Goal: Information Seeking & Learning: Learn about a topic

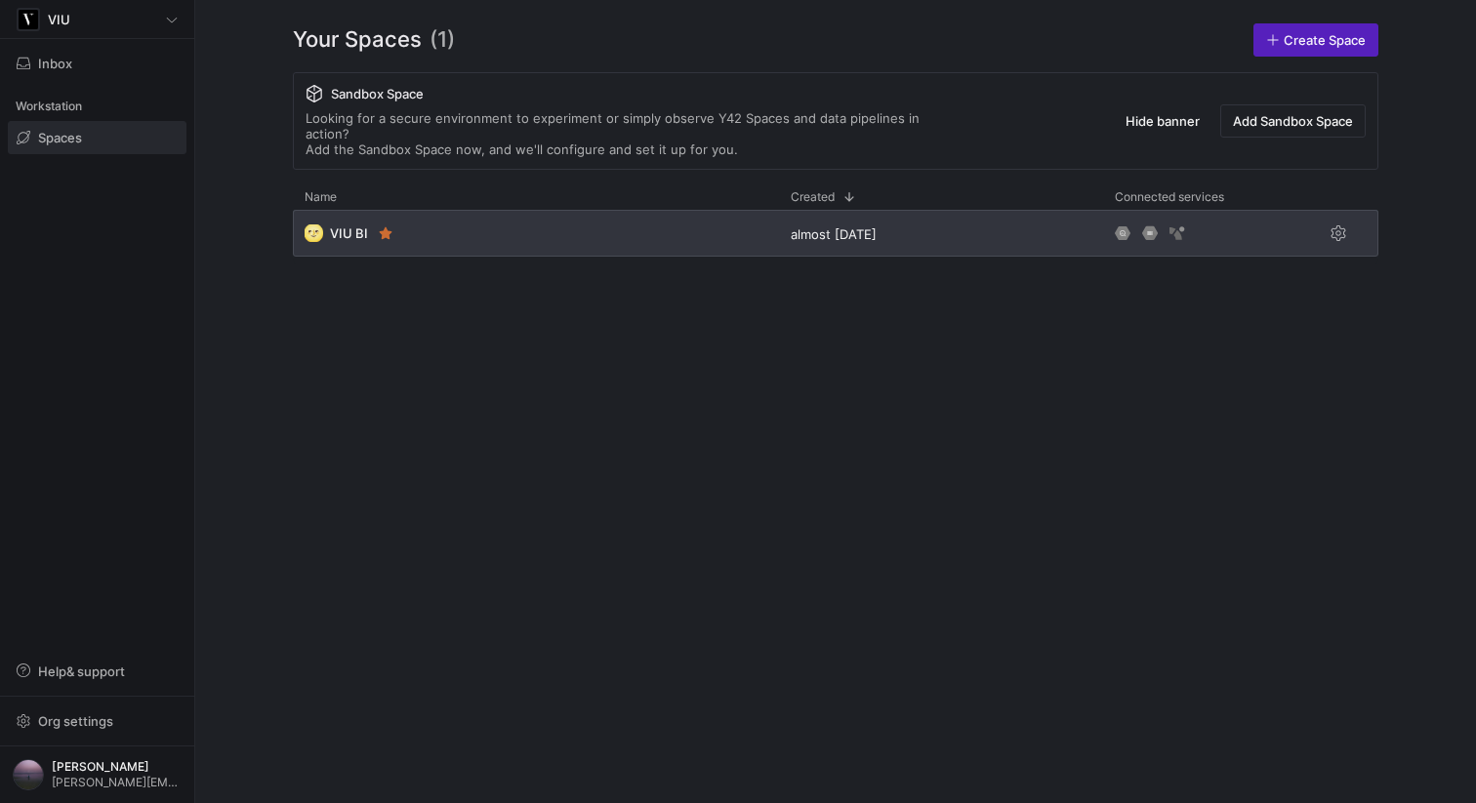
click at [449, 220] on div "🌝 VIU BI" at bounding box center [536, 233] width 486 height 47
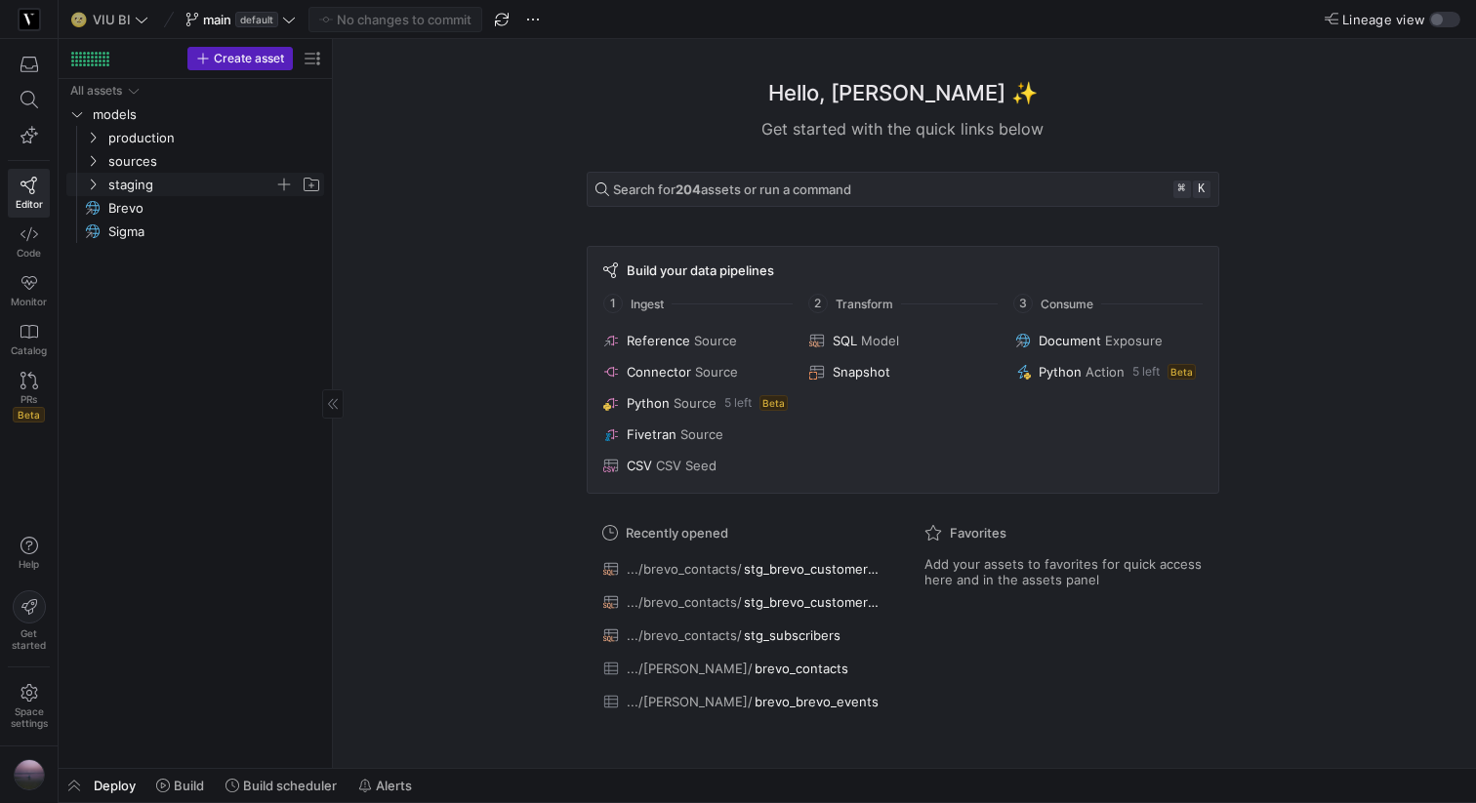
click at [90, 184] on icon "Press SPACE to select this row." at bounding box center [93, 185] width 14 height 12
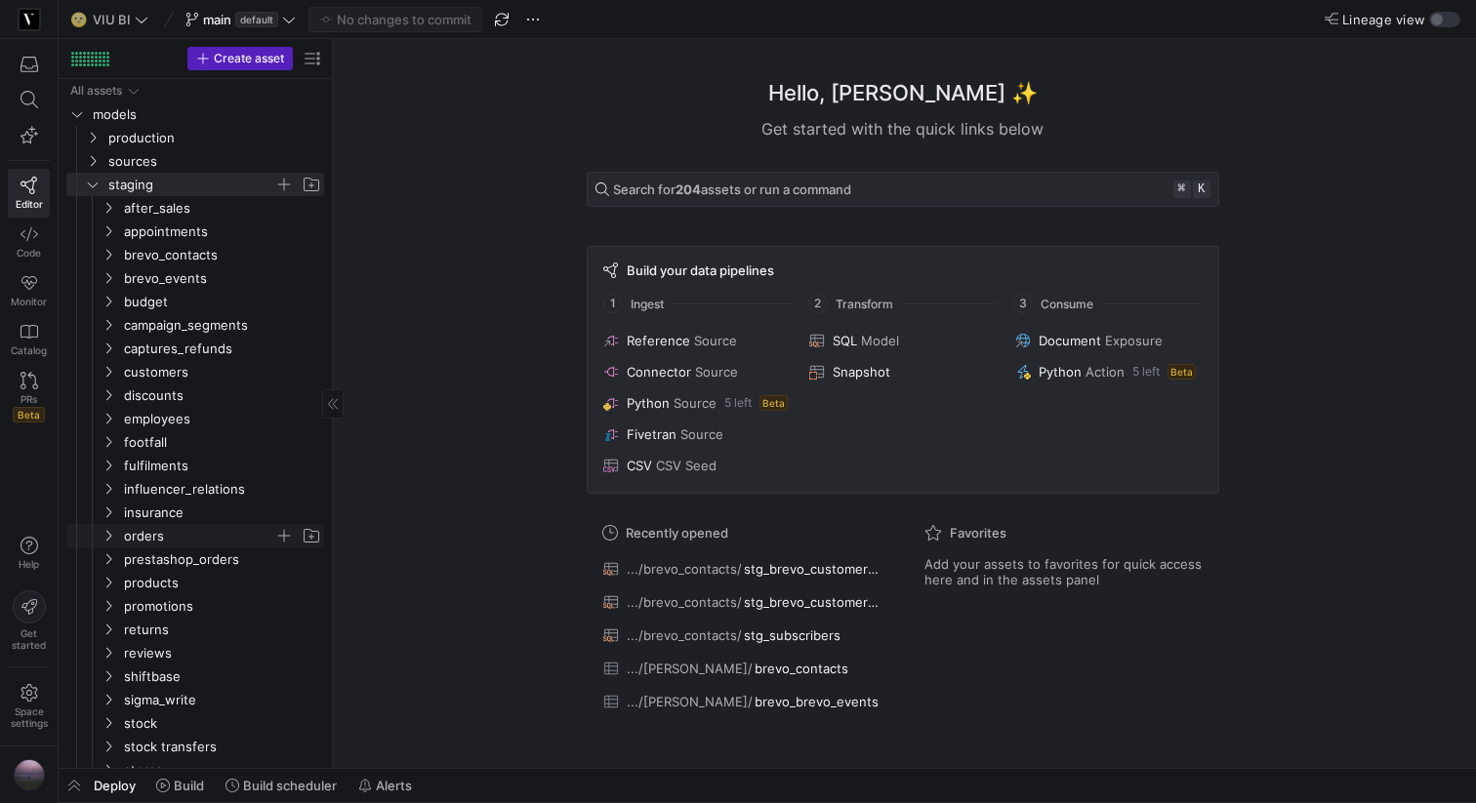
click at [105, 530] on icon "Press SPACE to select this row." at bounding box center [109, 536] width 14 height 12
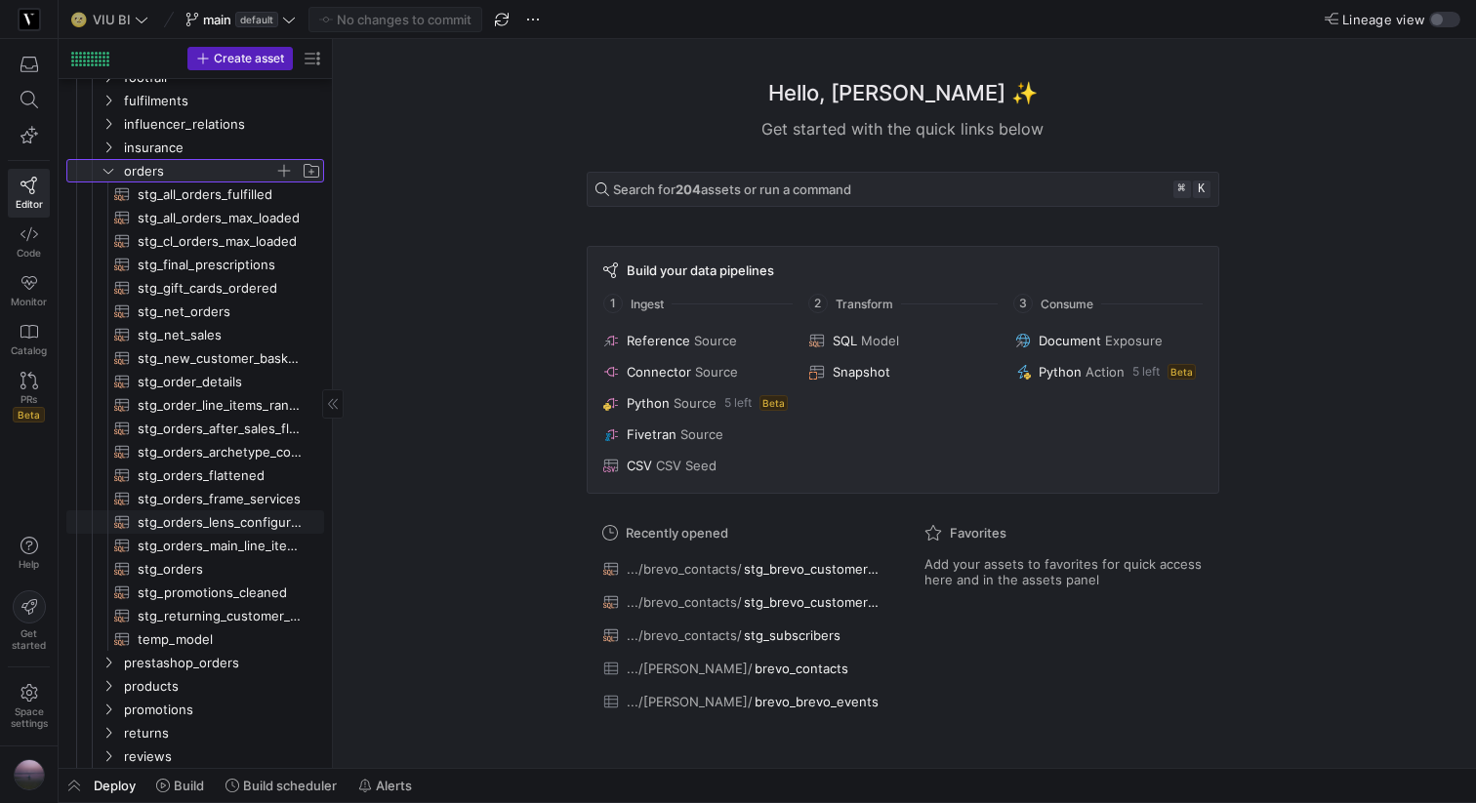
scroll to position [367, 0]
click at [179, 572] on span "stg_orders​​​​​​​​​​" at bounding box center [220, 567] width 164 height 22
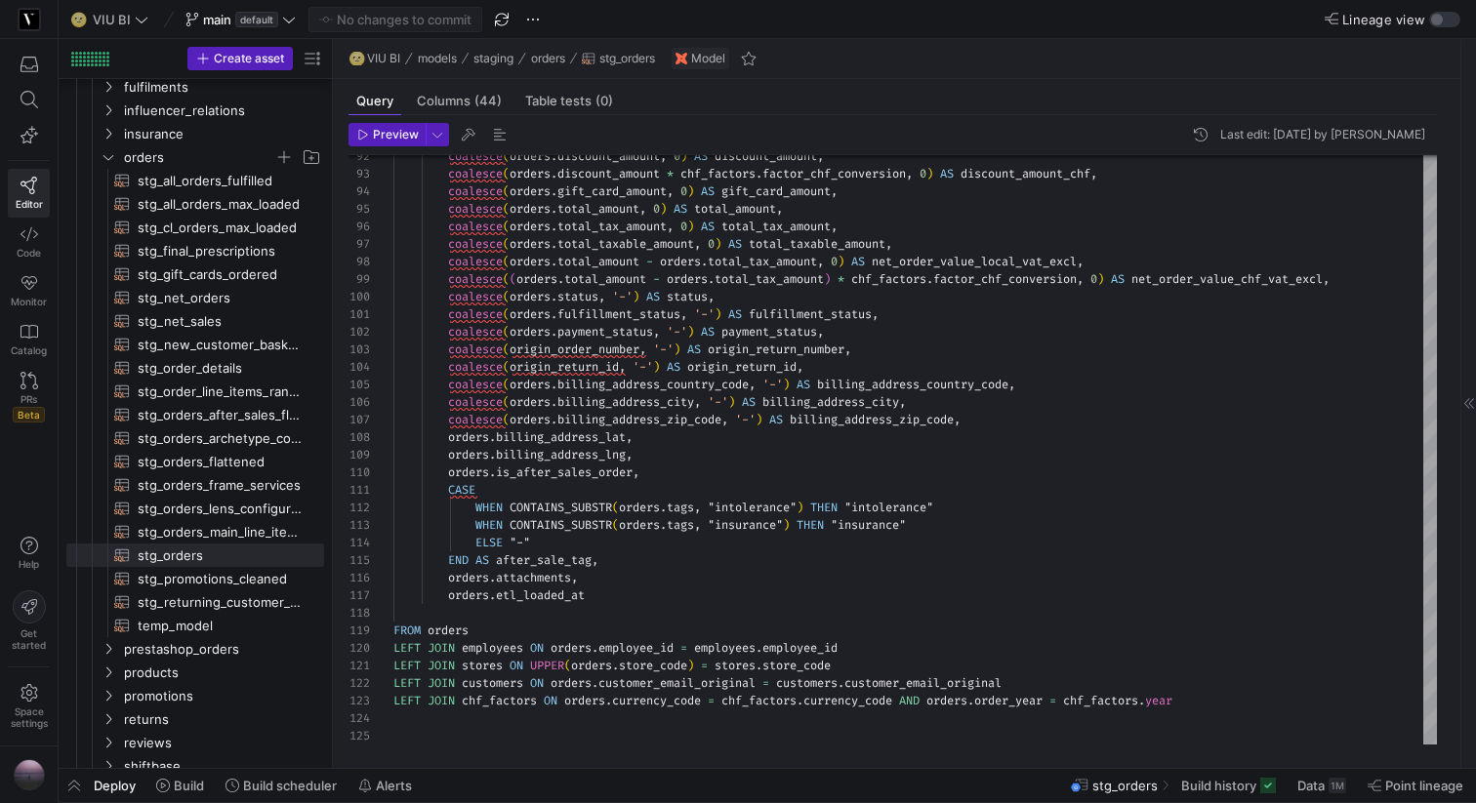
scroll to position [364, 0]
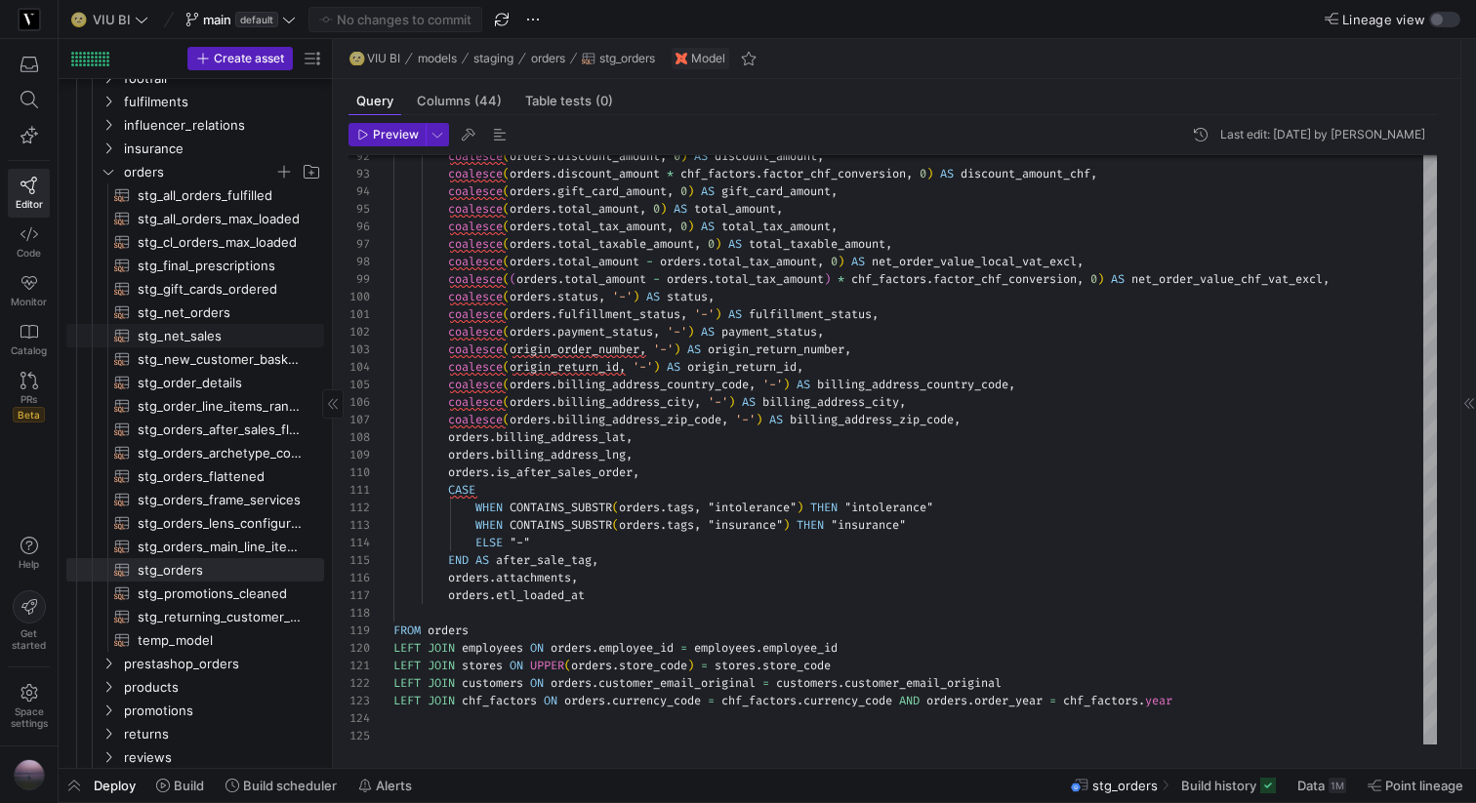
click at [161, 336] on span "stg_net_sales​​​​​​​​​​" at bounding box center [220, 336] width 164 height 22
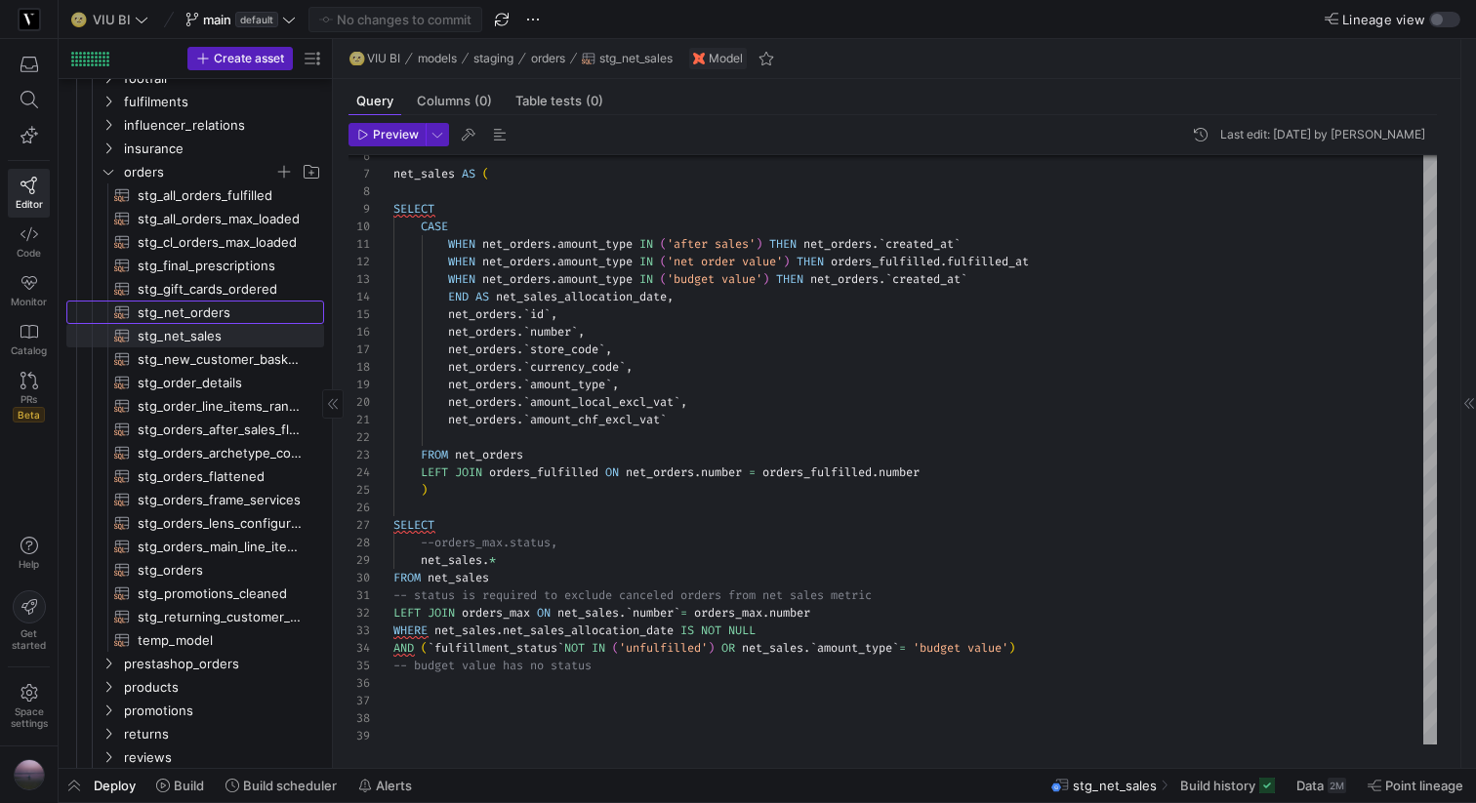
click at [223, 312] on span "stg_net_orders​​​​​​​​​​" at bounding box center [220, 313] width 164 height 22
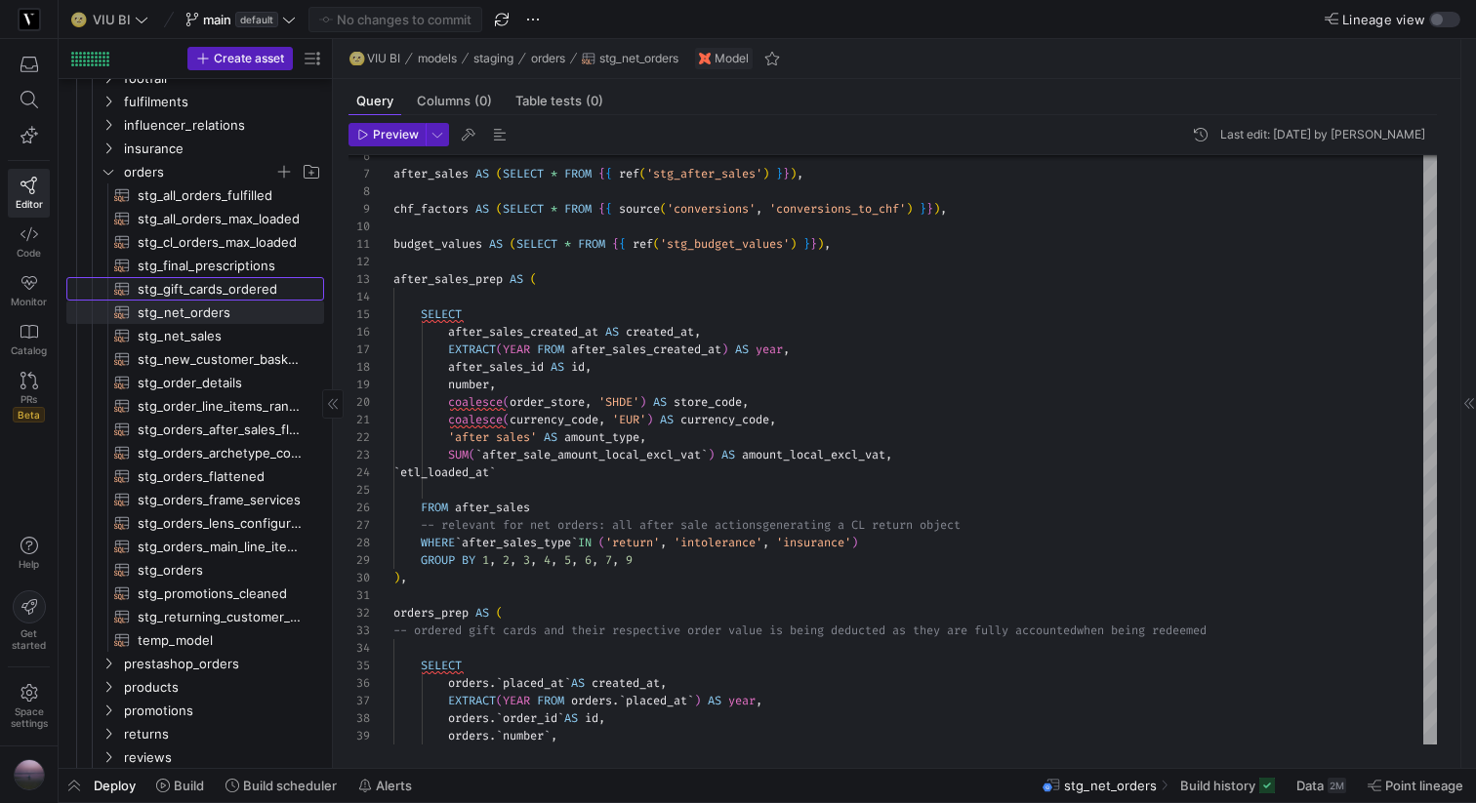
click at [200, 290] on span "stg_gift_cards_ordered​​​​​​​​​​" at bounding box center [220, 289] width 164 height 22
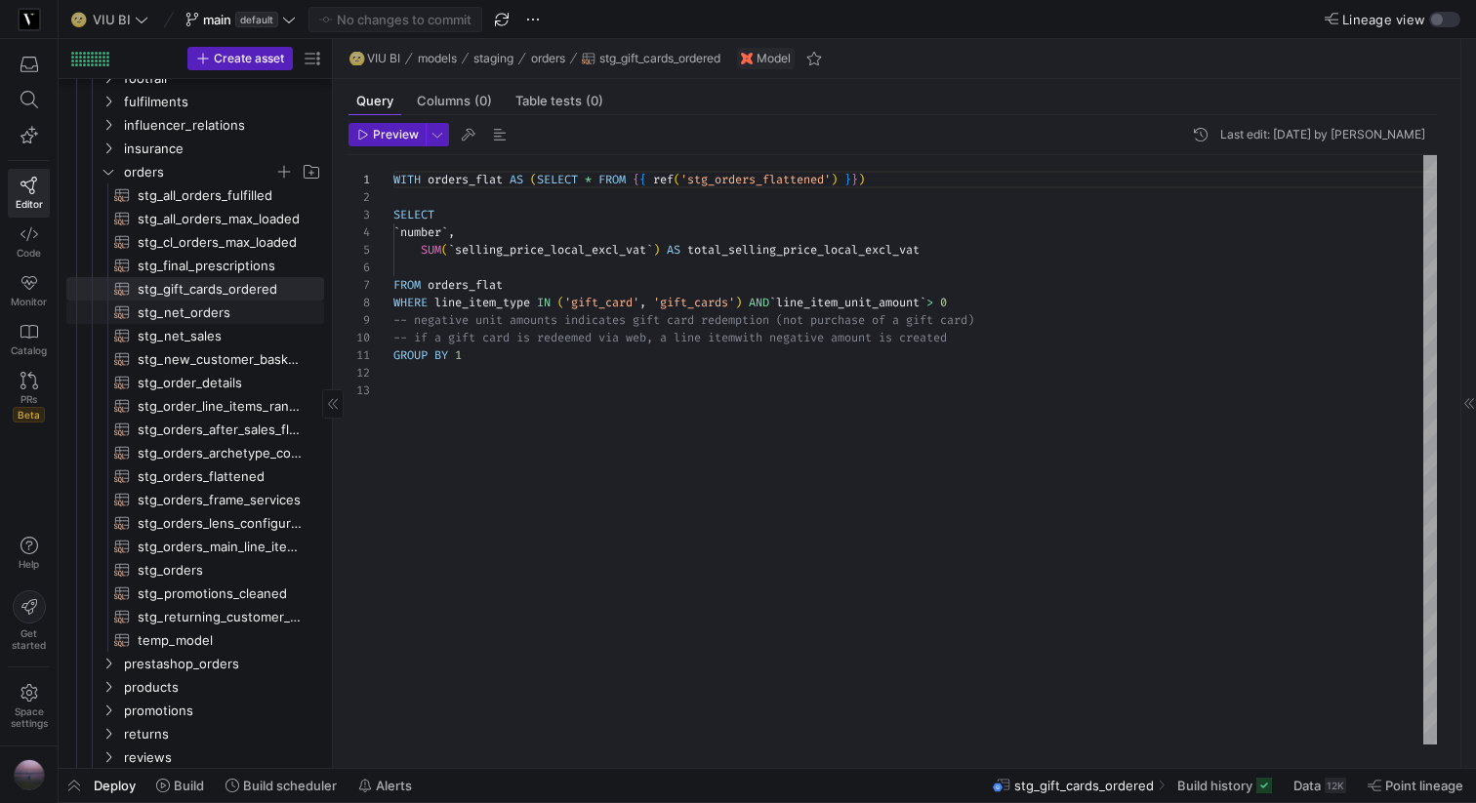
click at [201, 310] on span "stg_net_orders​​​​​​​​​​" at bounding box center [220, 313] width 164 height 22
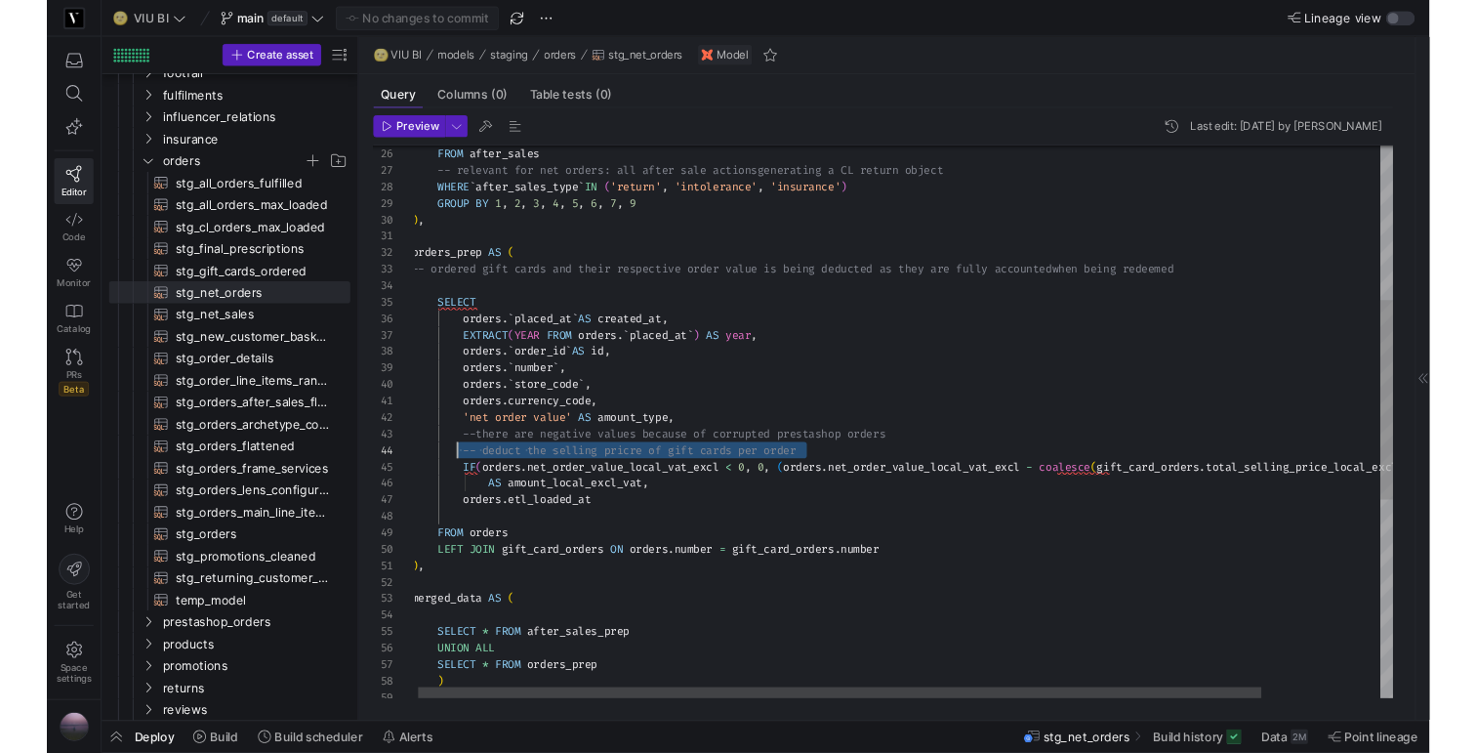
scroll to position [53, 42]
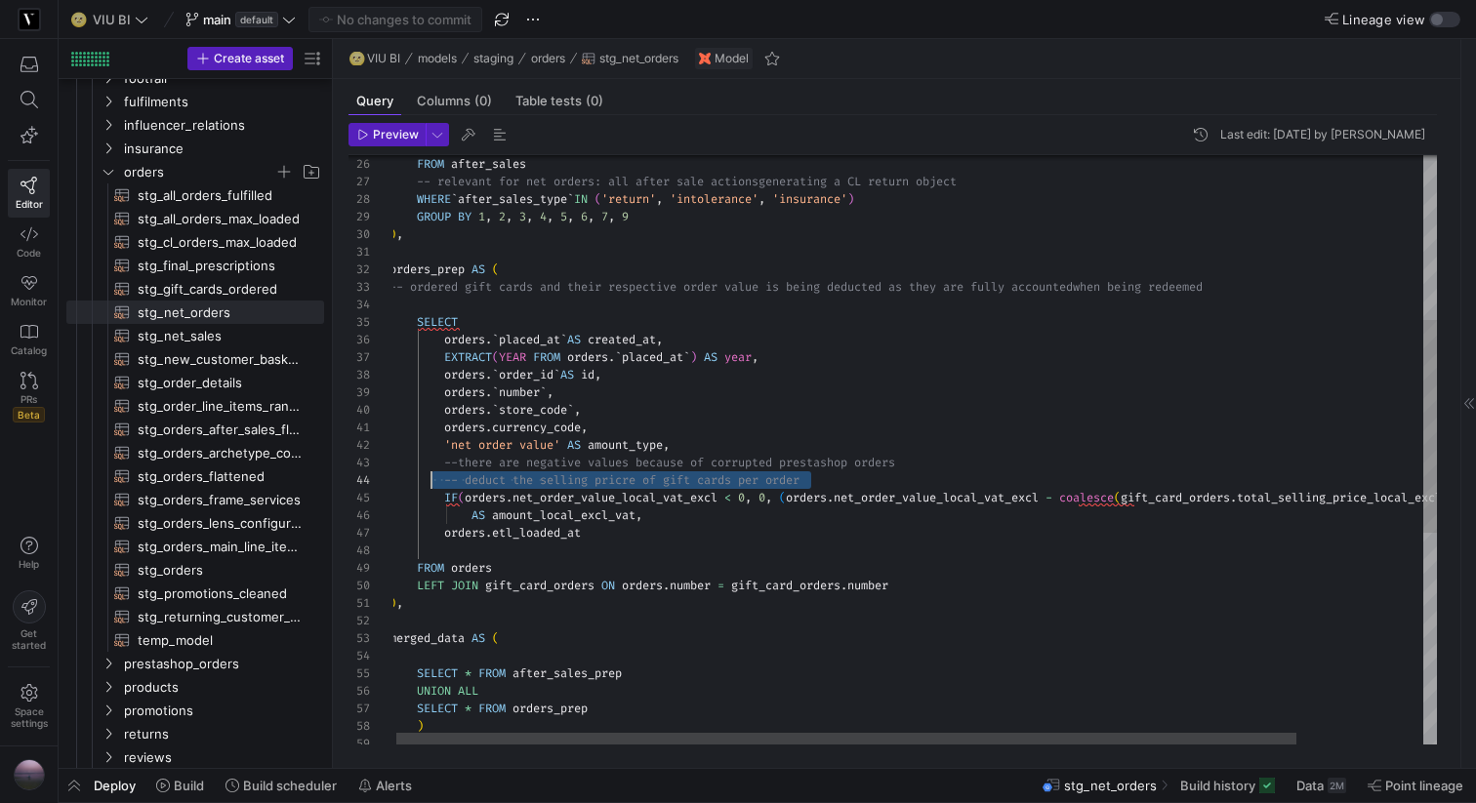
drag, startPoint x: 825, startPoint y: 482, endPoint x: 429, endPoint y: 482, distance: 396.3
click at [429, 482] on div "FROM after_sales -- relevant for net orders: all after sale actions generating …" at bounding box center [986, 513] width 1194 height 1626
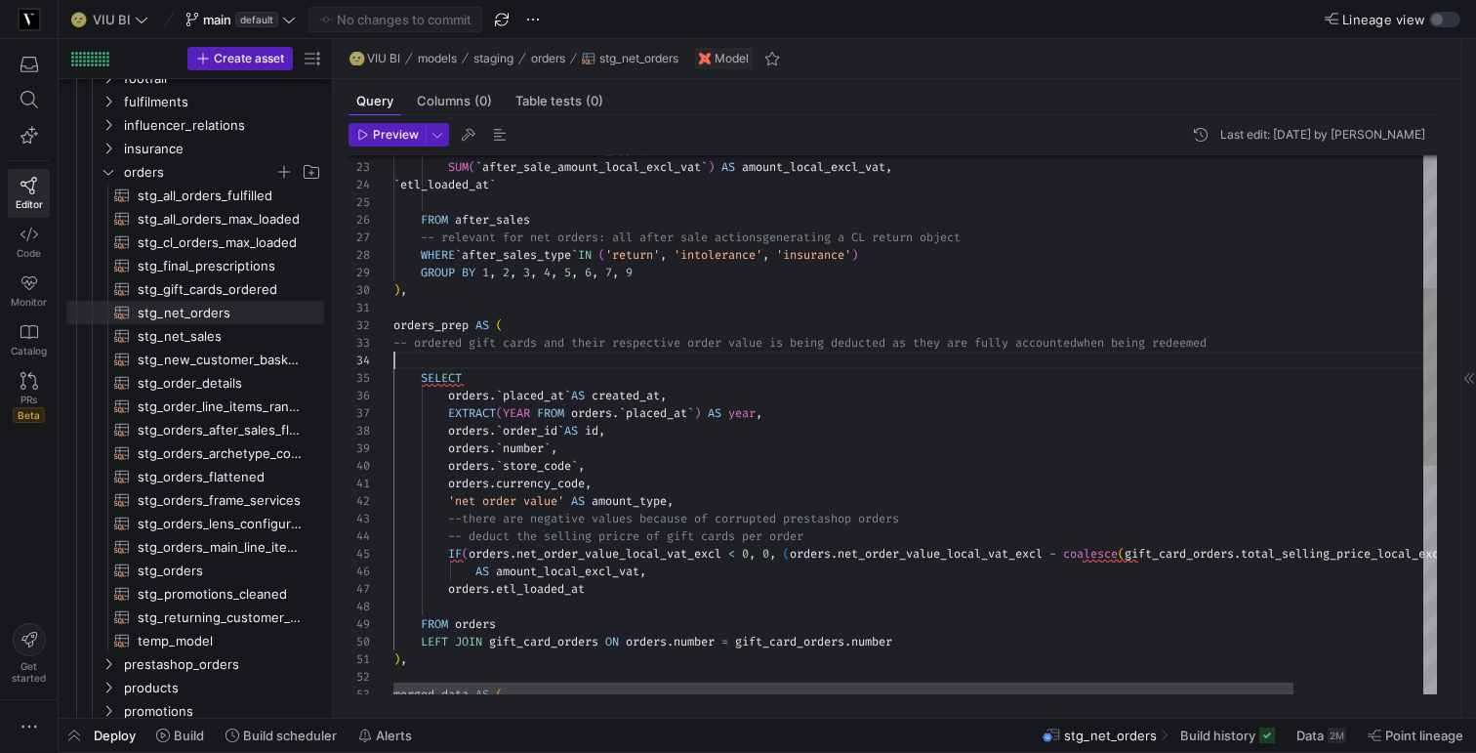
scroll to position [53, 0]
click at [574, 359] on div "FROM after_sales -- relevant for net orders: all after sale actions generating …" at bounding box center [990, 569] width 1194 height 1626
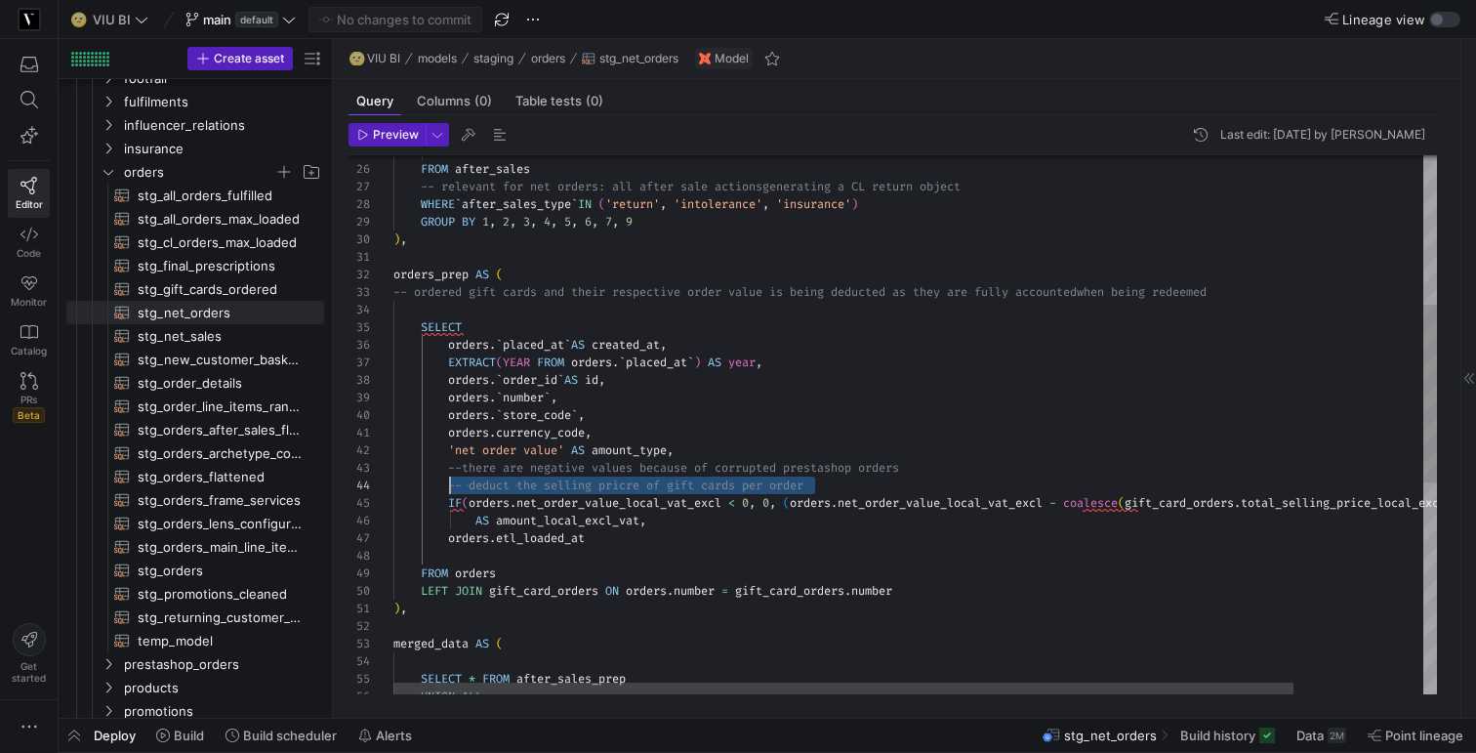
scroll to position [53, 57]
drag, startPoint x: 830, startPoint y: 485, endPoint x: 449, endPoint y: 487, distance: 380.7
click at [449, 487] on div "FROM after_sales -- relevant for net orders: all after sale actions generating …" at bounding box center [990, 518] width 1194 height 1626
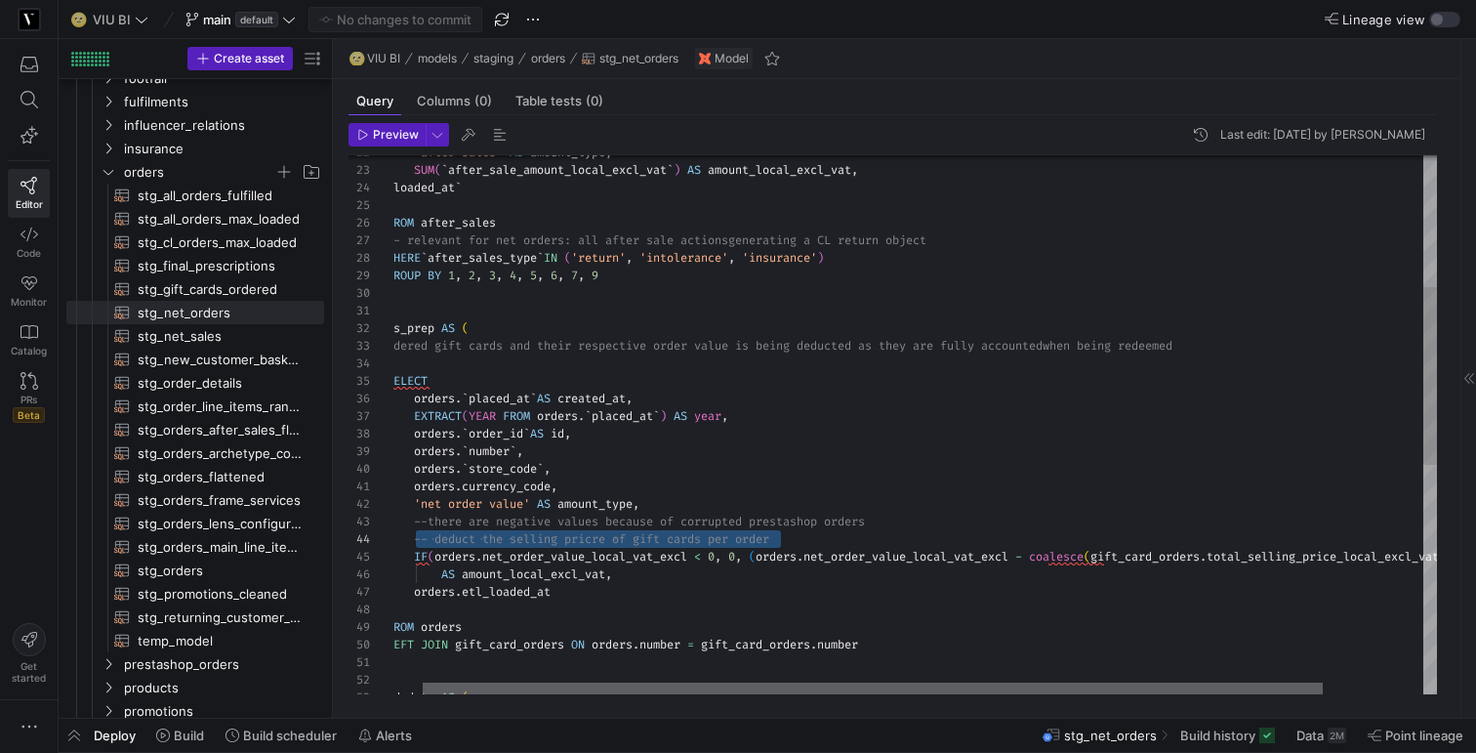
click at [509, 689] on div at bounding box center [873, 688] width 900 height 12
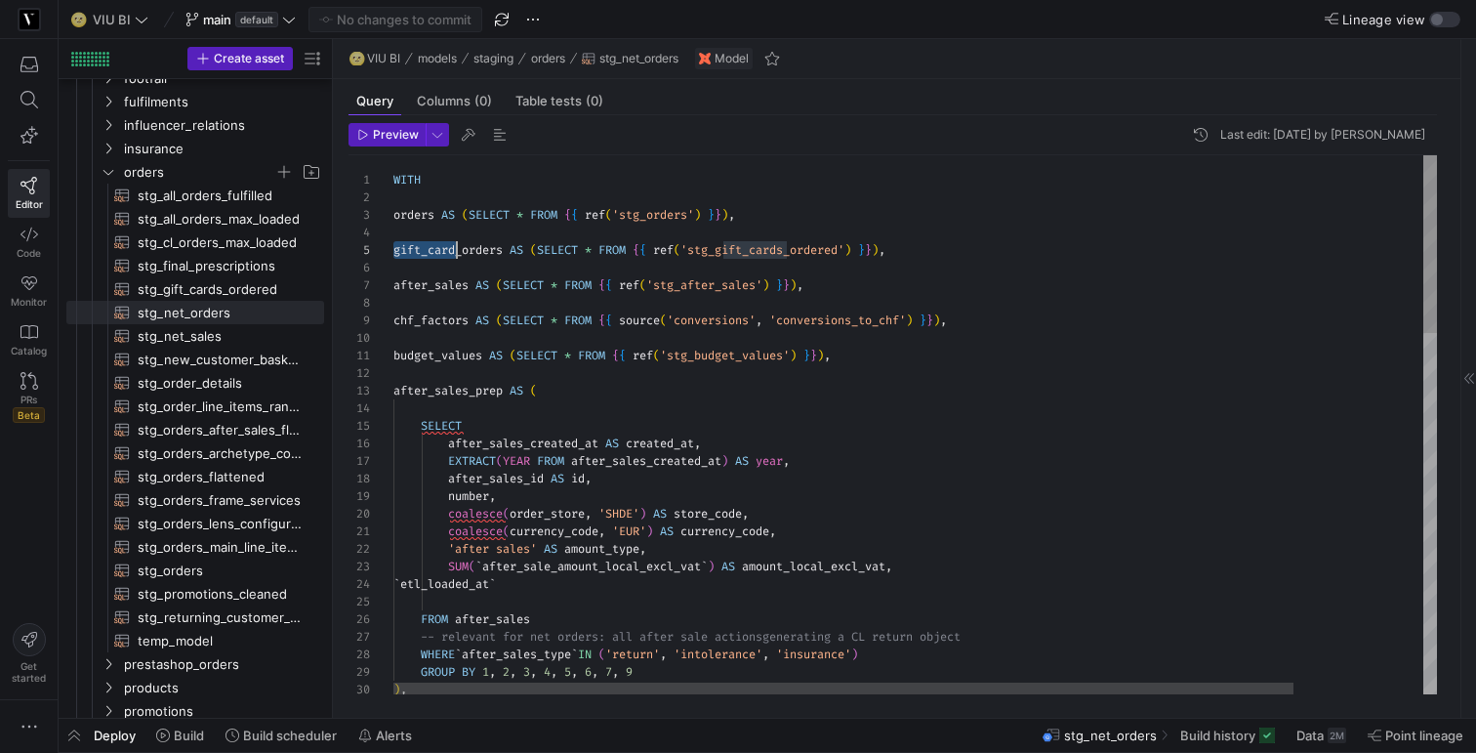
scroll to position [70, 506]
drag, startPoint x: 396, startPoint y: 255, endPoint x: 960, endPoint y: 254, distance: 563.3
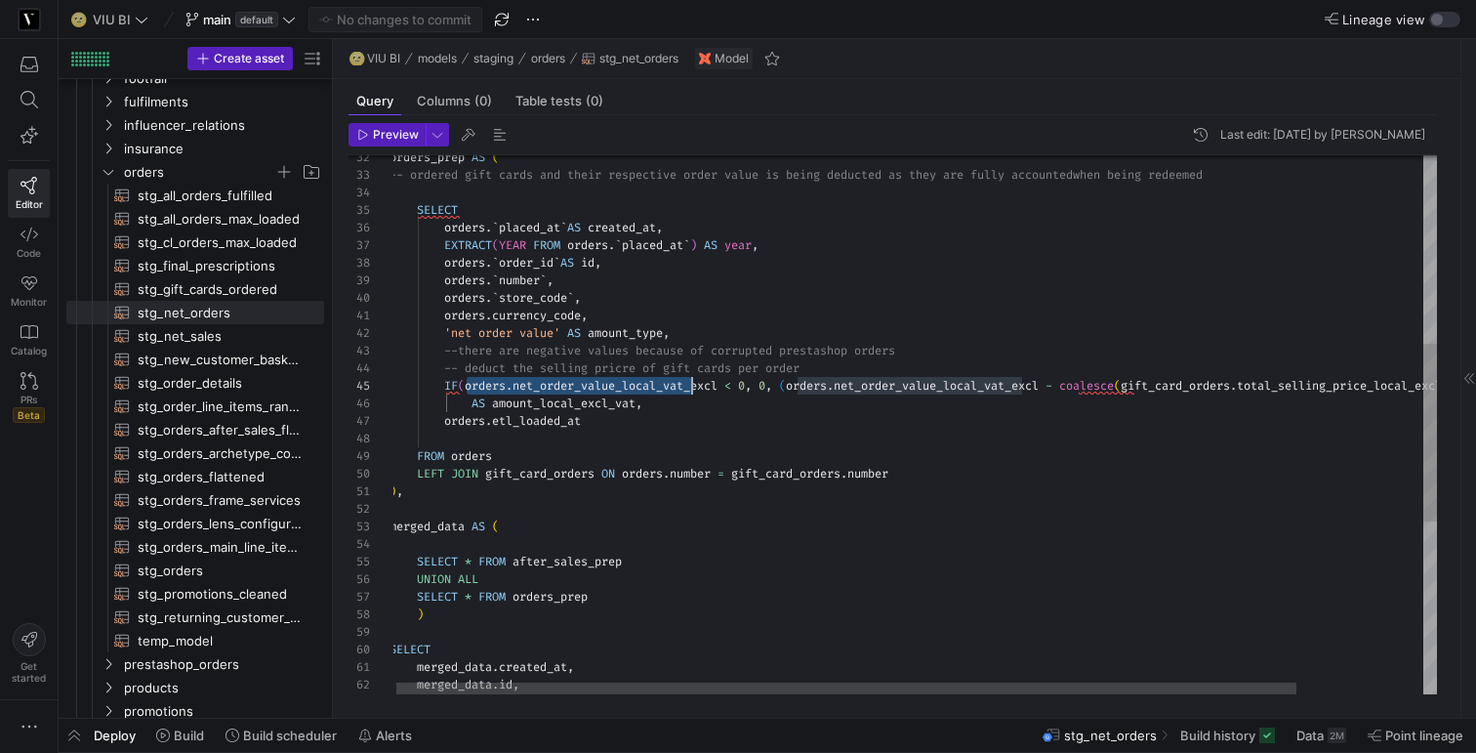
scroll to position [70, 323]
drag, startPoint x: 464, startPoint y: 386, endPoint x: 714, endPoint y: 383, distance: 249.9
click at [714, 383] on div "orders_prep AS ( -- ordered gift cards and their respective order v alue is bei…" at bounding box center [986, 401] width 1194 height 1626
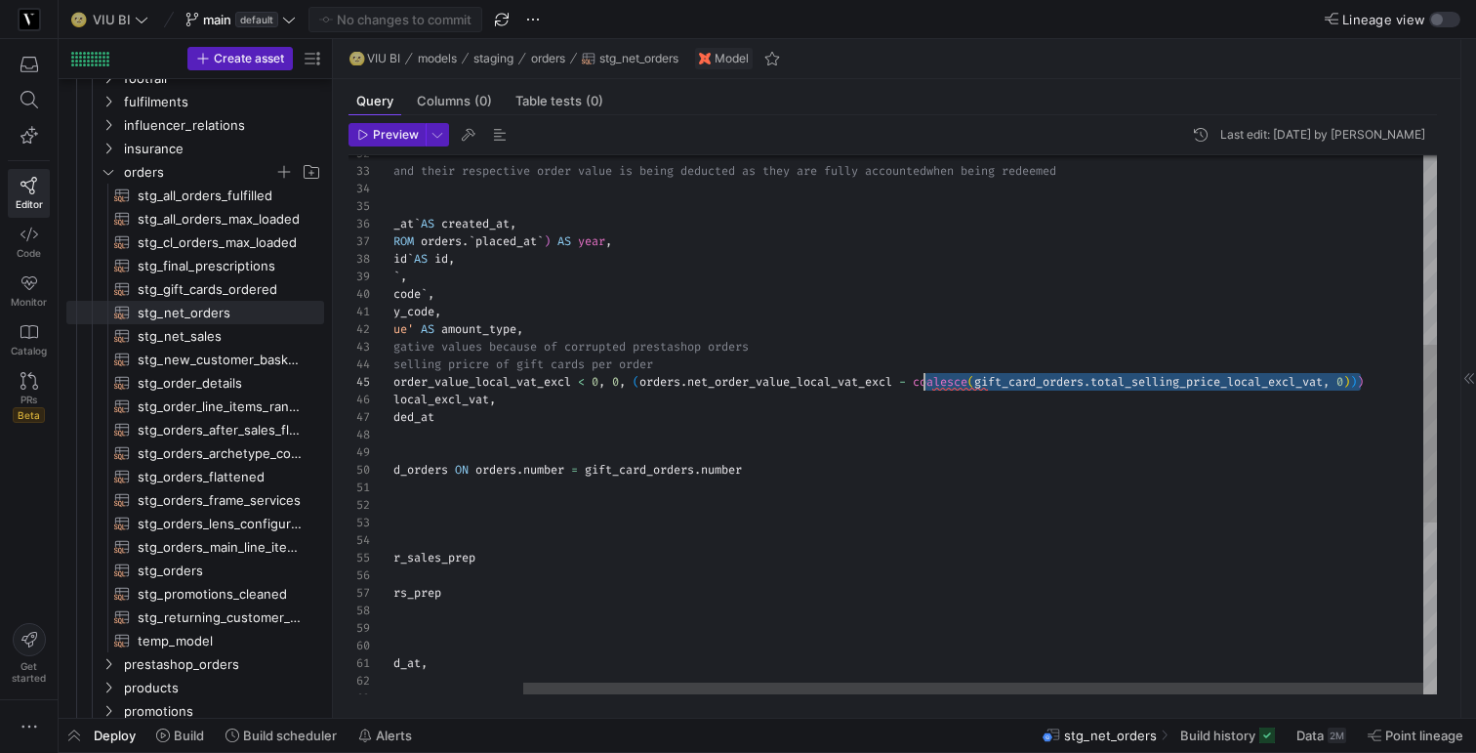
scroll to position [70, 681]
drag, startPoint x: 1362, startPoint y: 380, endPoint x: 922, endPoint y: 385, distance: 439.3
click at [922, 385] on div "orders_prep AS ( -- ordered gift cards and their respective order v alue is bei…" at bounding box center [840, 397] width 1194 height 1626
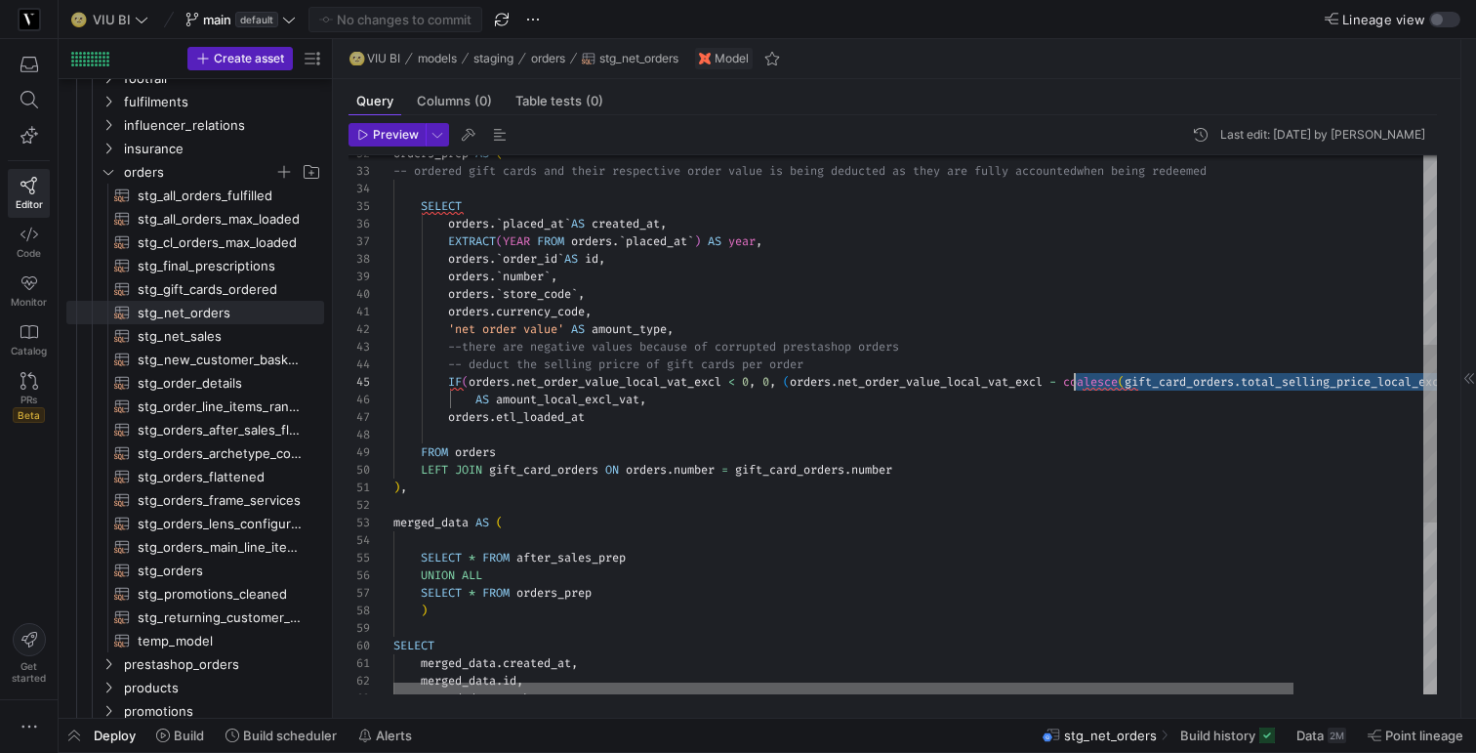
click at [418, 687] on div at bounding box center [843, 688] width 900 height 12
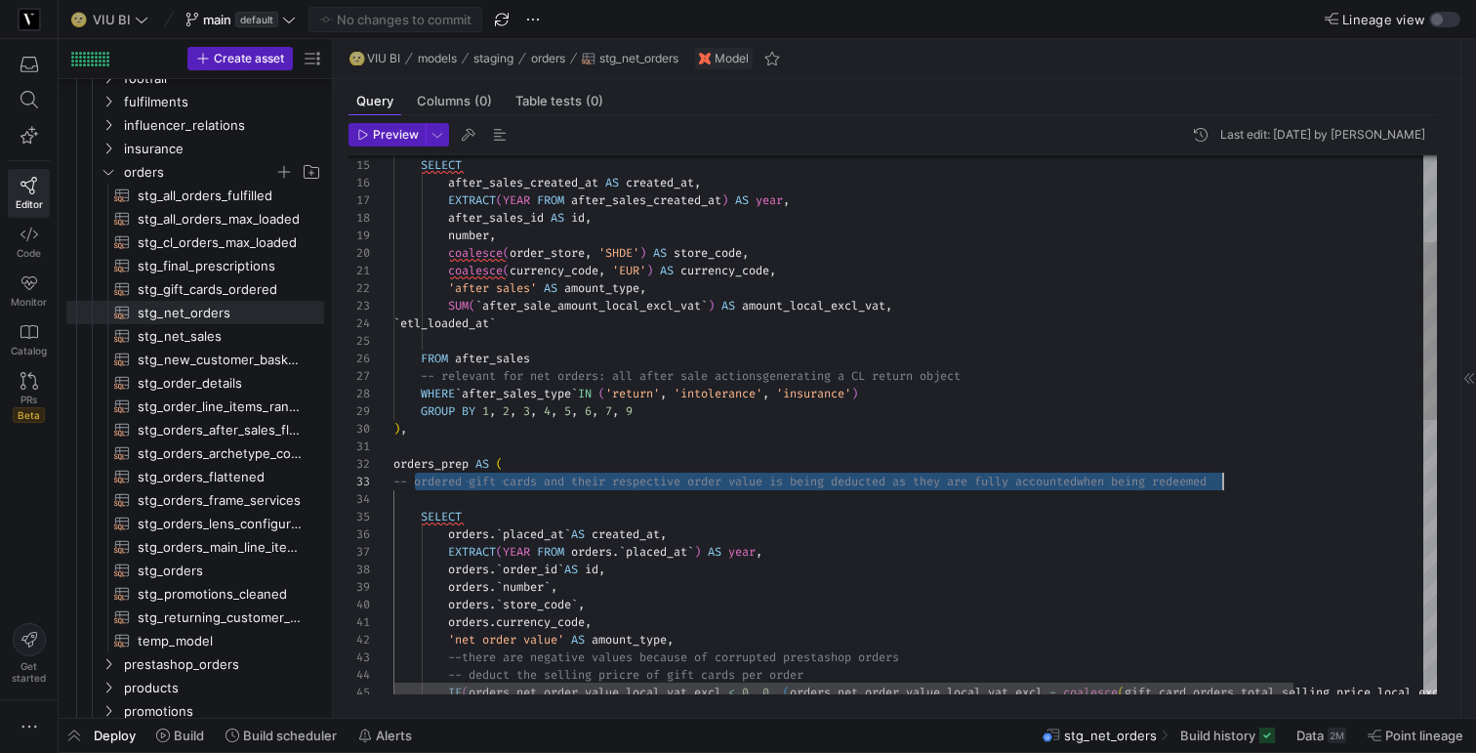
scroll to position [35, 842]
drag, startPoint x: 413, startPoint y: 480, endPoint x: 1238, endPoint y: 489, distance: 824.9
click at [1238, 489] on div "orders_prep AS ( -- ordered gift cards and their respective order v alue is bei…" at bounding box center [990, 708] width 1194 height 1626
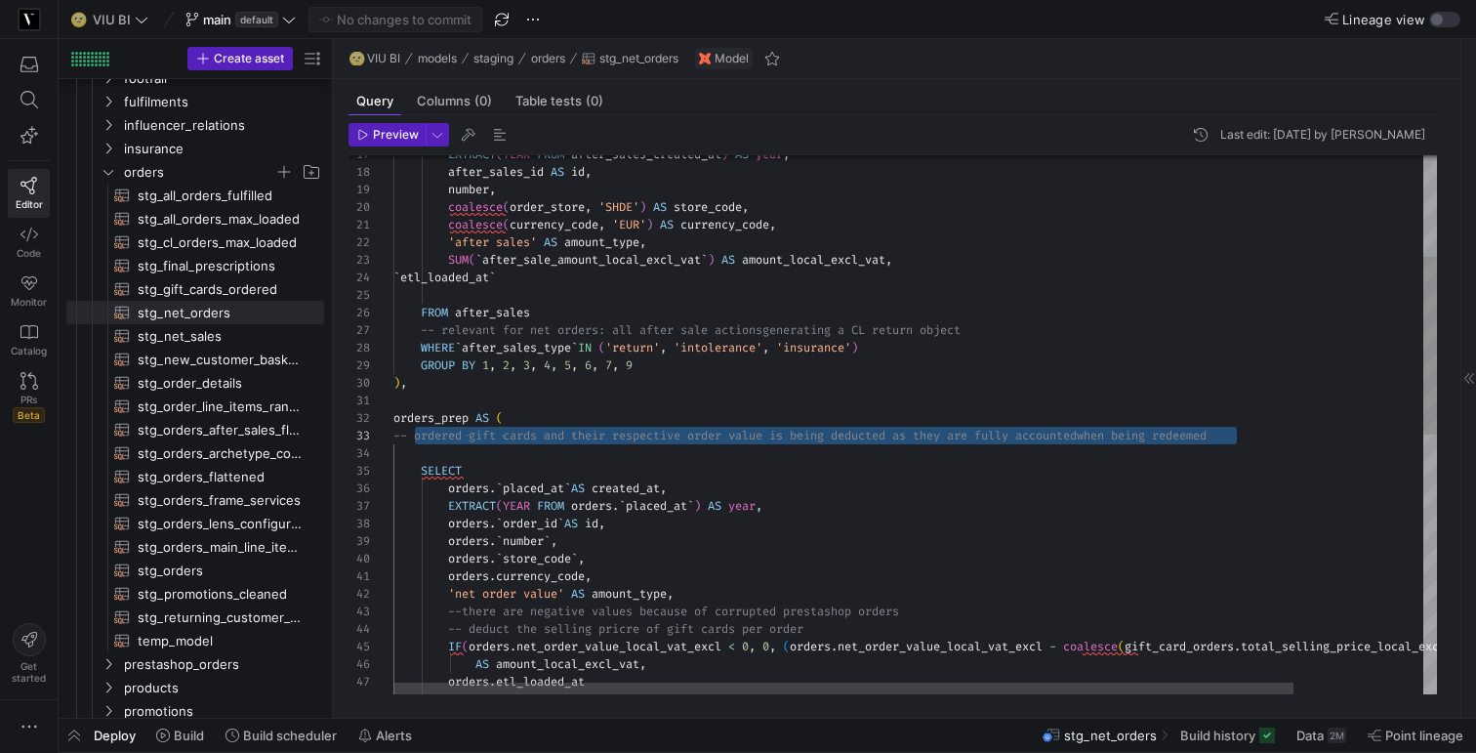
click at [475, 438] on div "orders_prep AS ( -- ordered gift cards and their respective order v alue is bei…" at bounding box center [990, 662] width 1194 height 1626
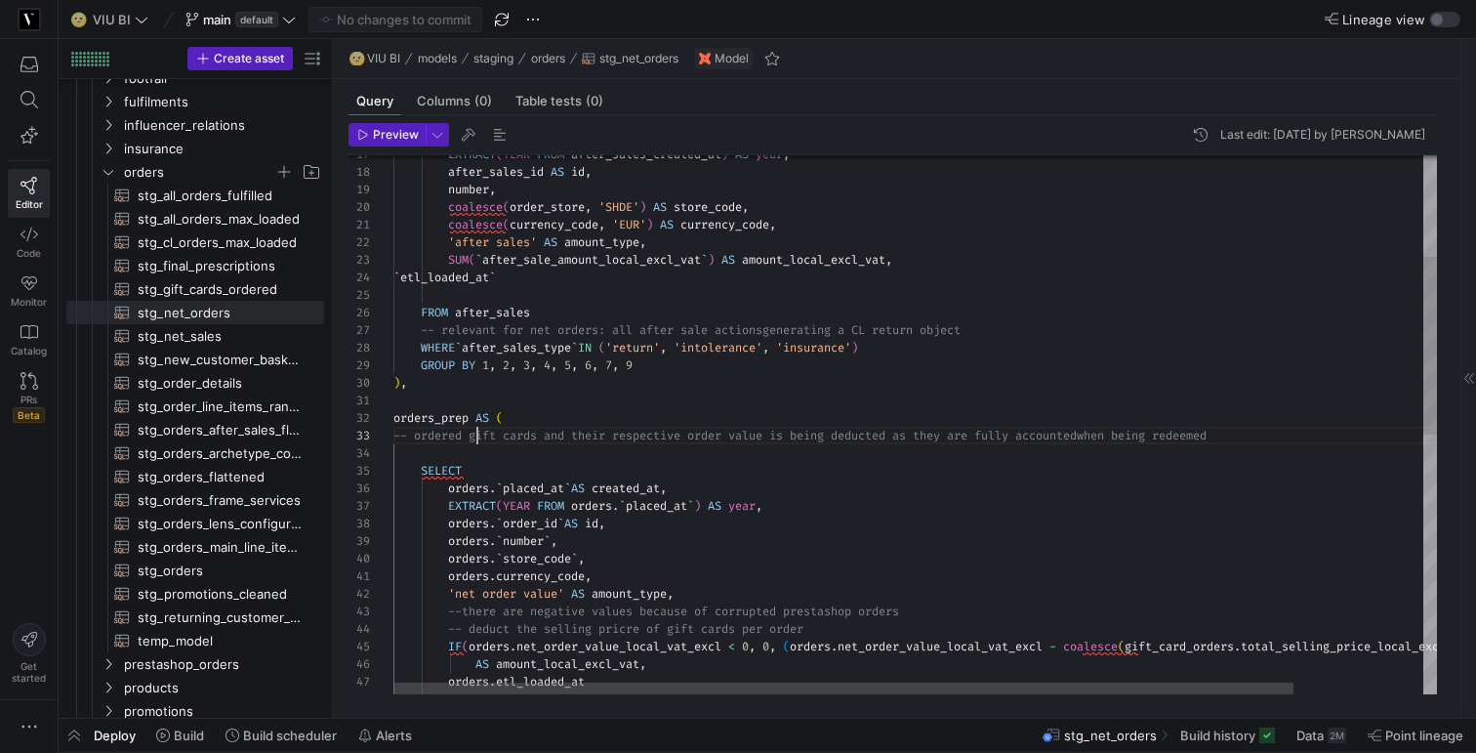
scroll to position [35, 105]
click at [475, 438] on div "orders_prep AS ( -- ordered gift cards and their respective order v alue is bei…" at bounding box center [990, 662] width 1194 height 1626
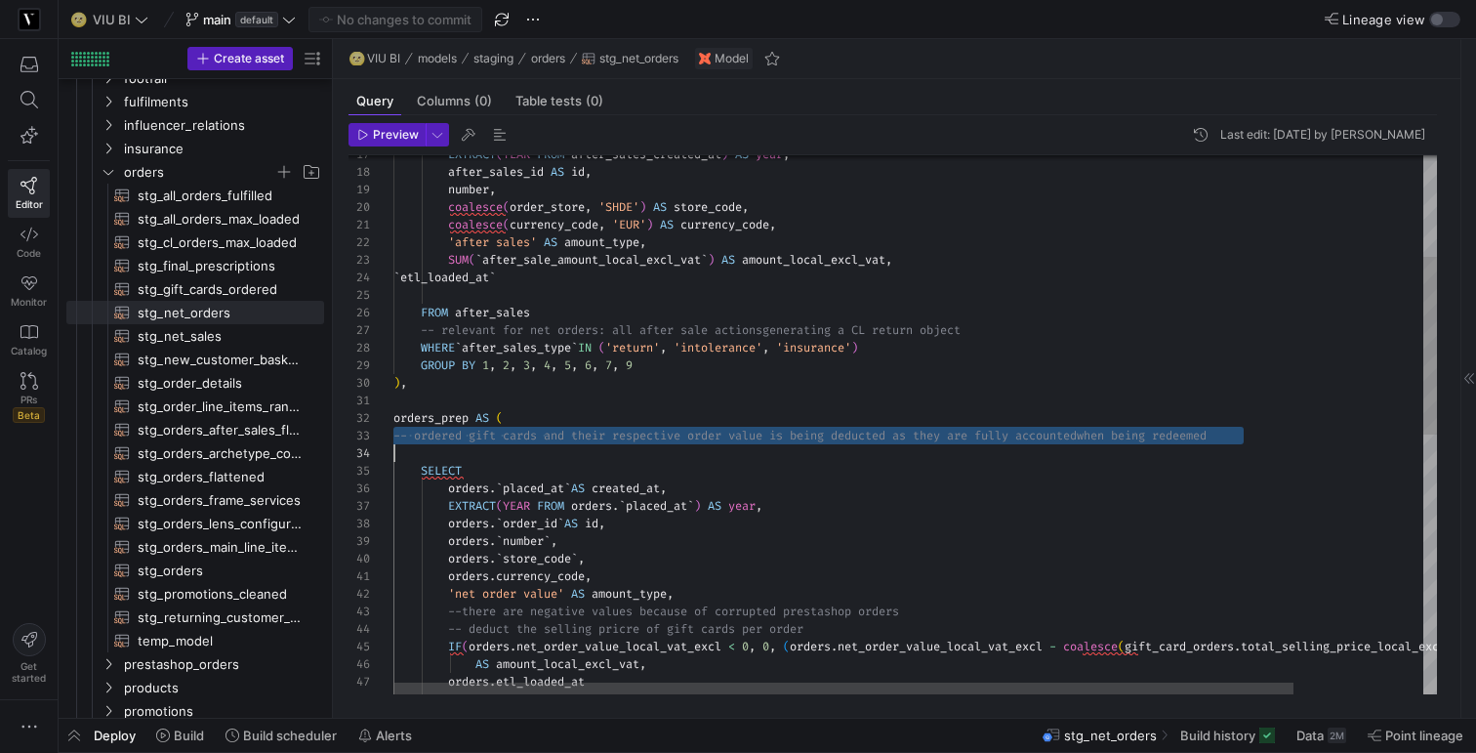
scroll to position [35, 0]
click at [475, 438] on div "orders_prep AS ( -- ordered gift cards and their respective order v alue is bei…" at bounding box center [990, 662] width 1194 height 1626
click at [1268, 437] on div "orders_prep AS ( -- ordered gift cards and their respective order v alue is bei…" at bounding box center [990, 662] width 1194 height 1626
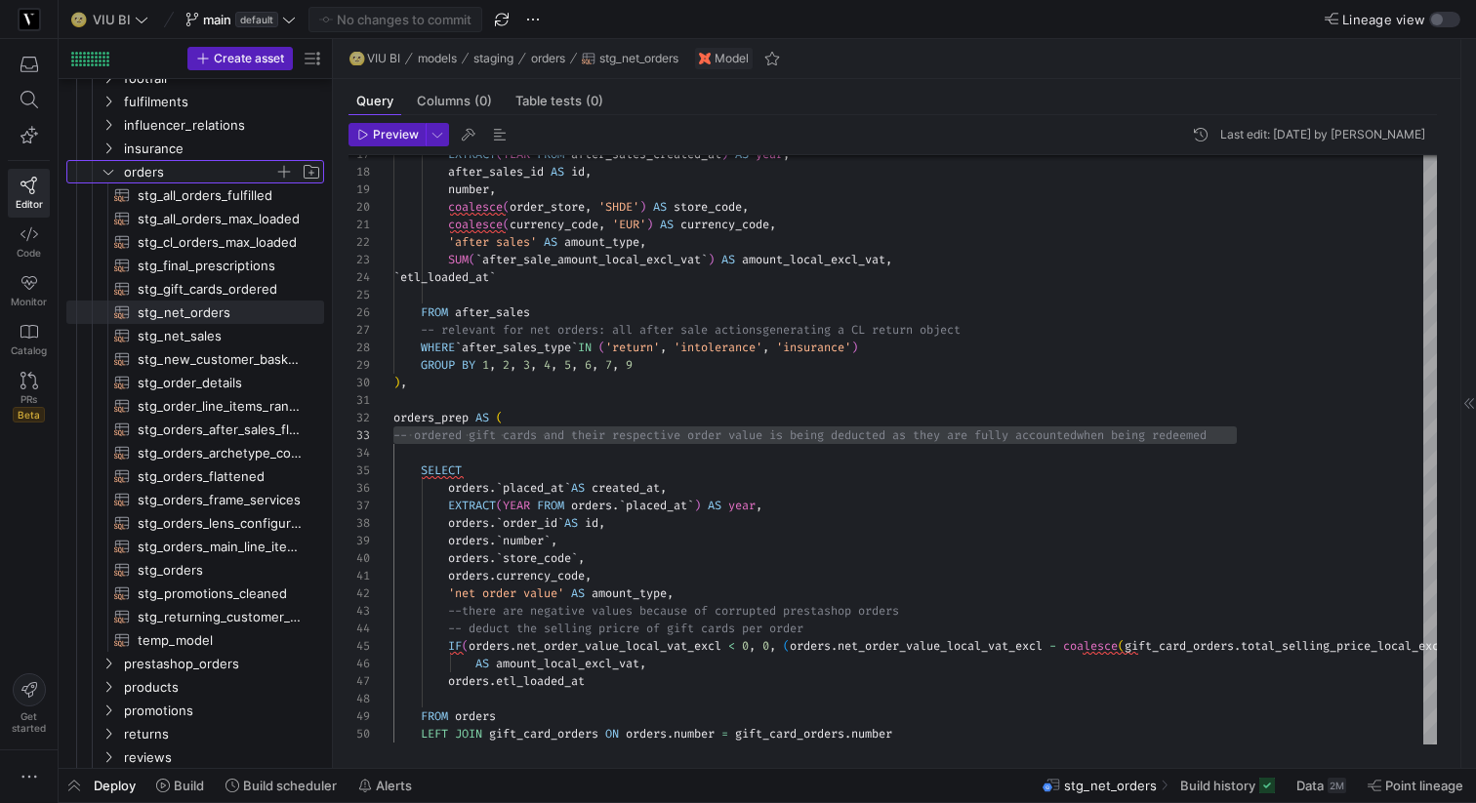
click at [106, 172] on icon "Press SPACE to select this row." at bounding box center [109, 172] width 14 height 12
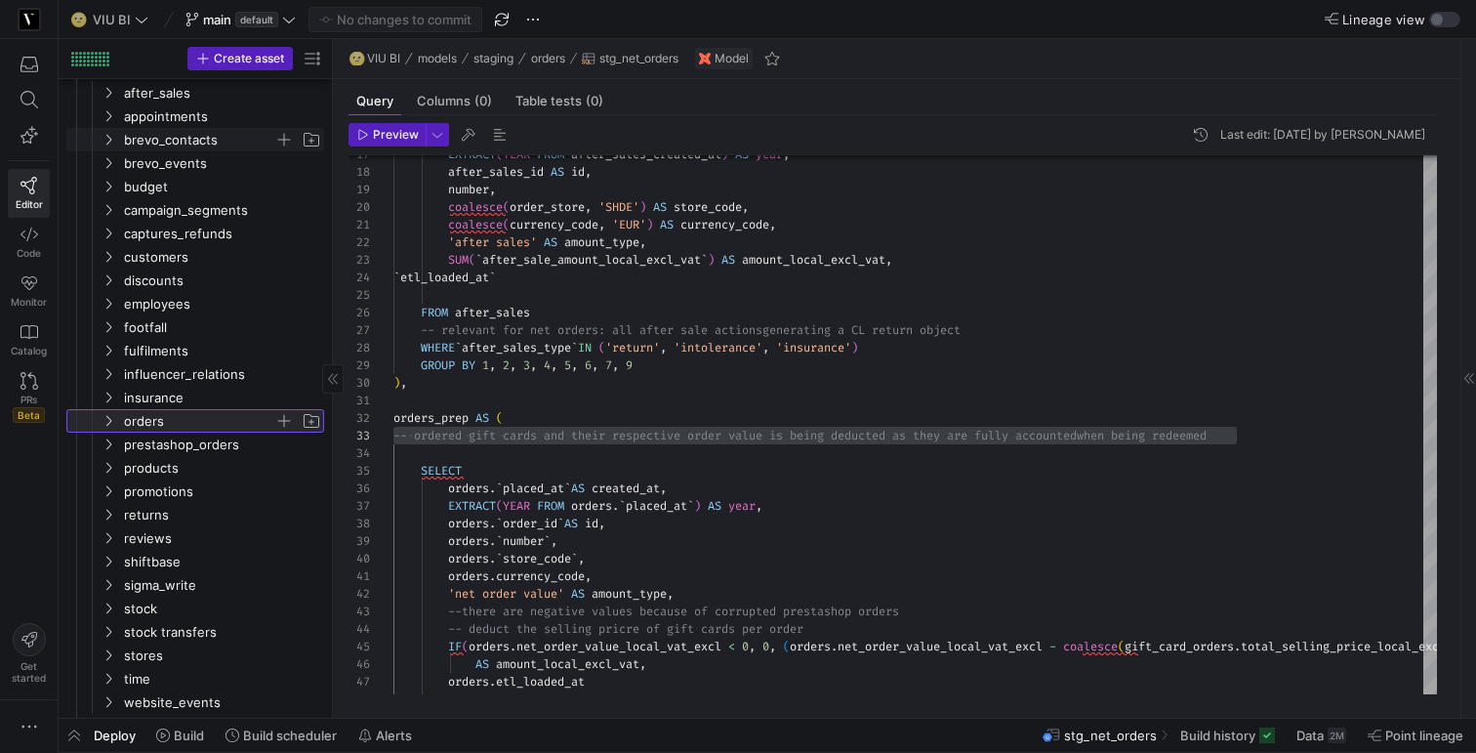
scroll to position [0, 0]
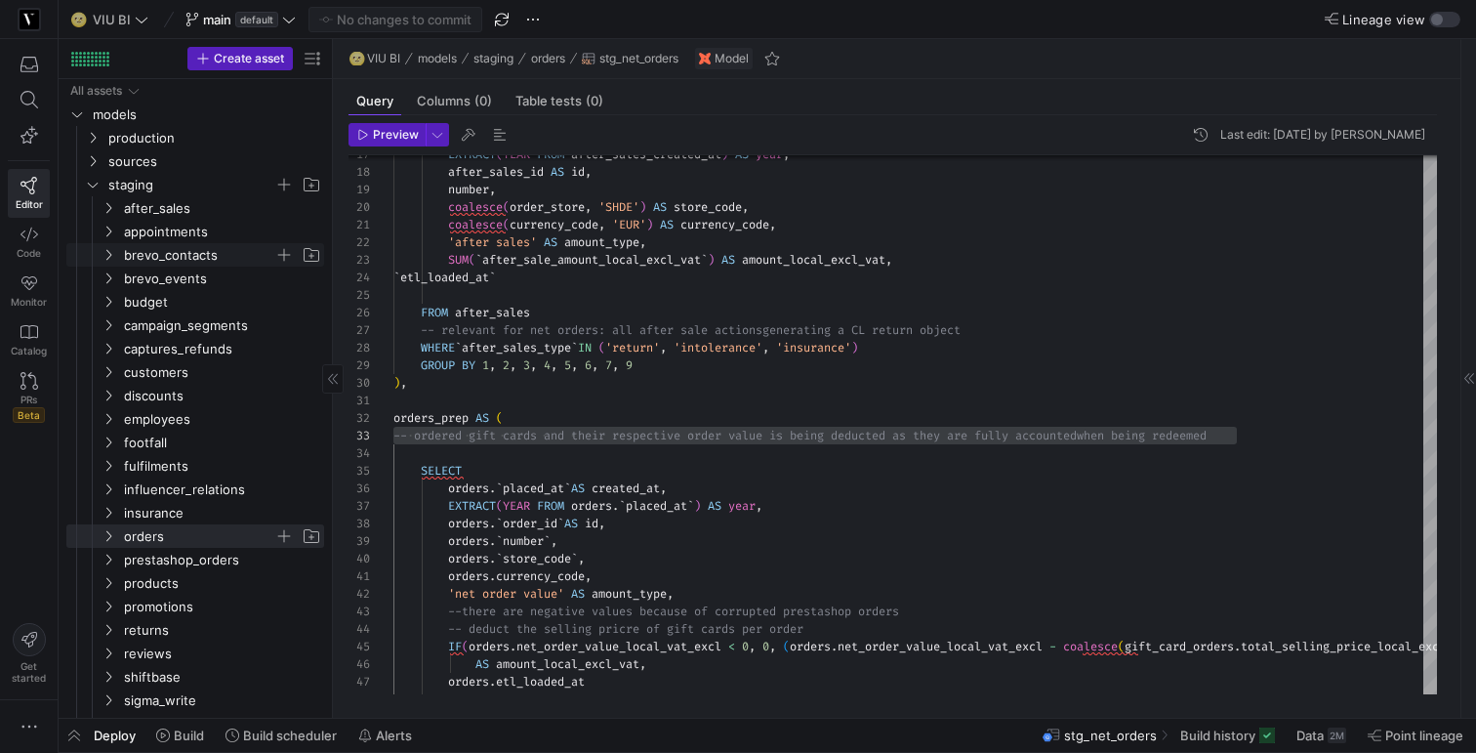
click at [110, 255] on icon "Press SPACE to select this row." at bounding box center [108, 255] width 5 height 11
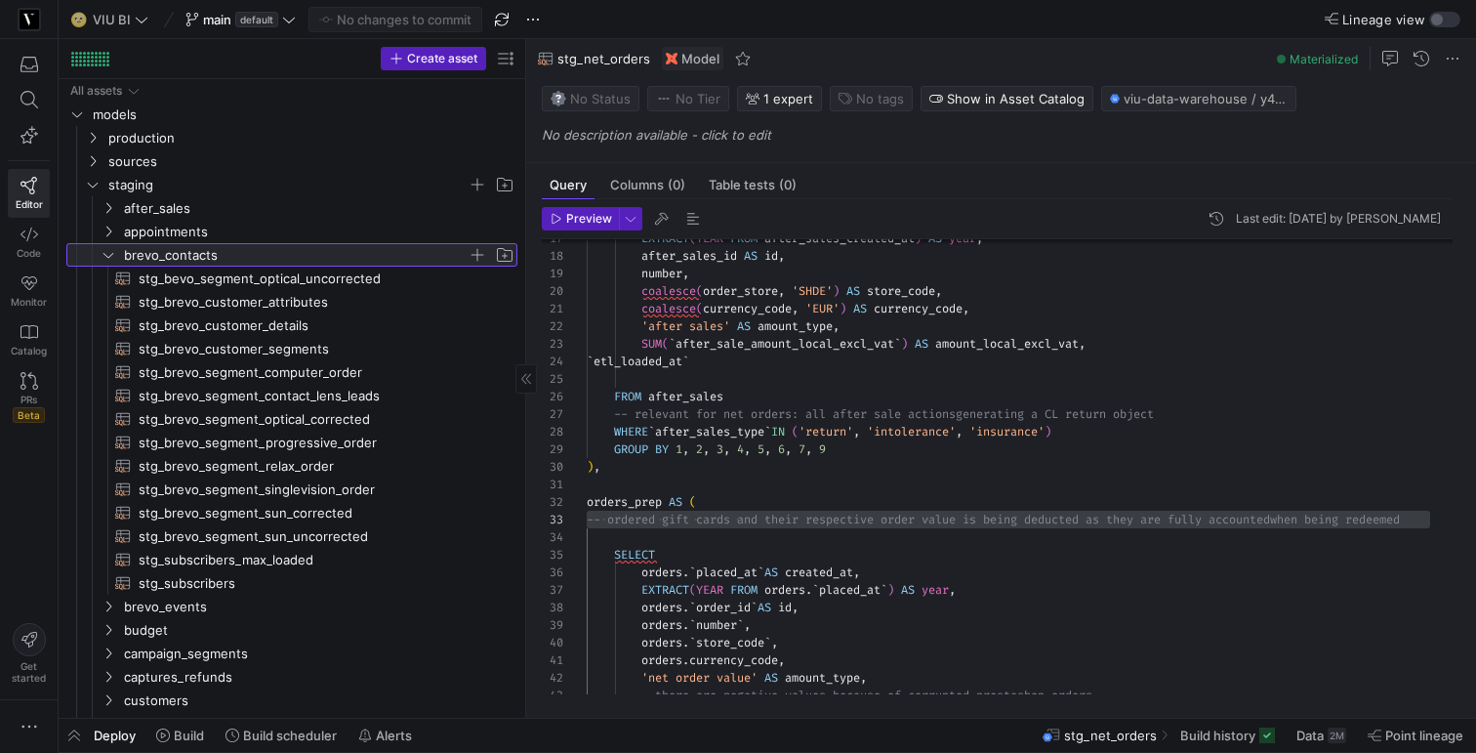
drag, startPoint x: 333, startPoint y: 273, endPoint x: 526, endPoint y: 273, distance: 193.3
click at [526, 273] on as-split "Create asset Drag here to set row groups Drag here to set column labels Group 1…" at bounding box center [767, 378] width 1417 height 678
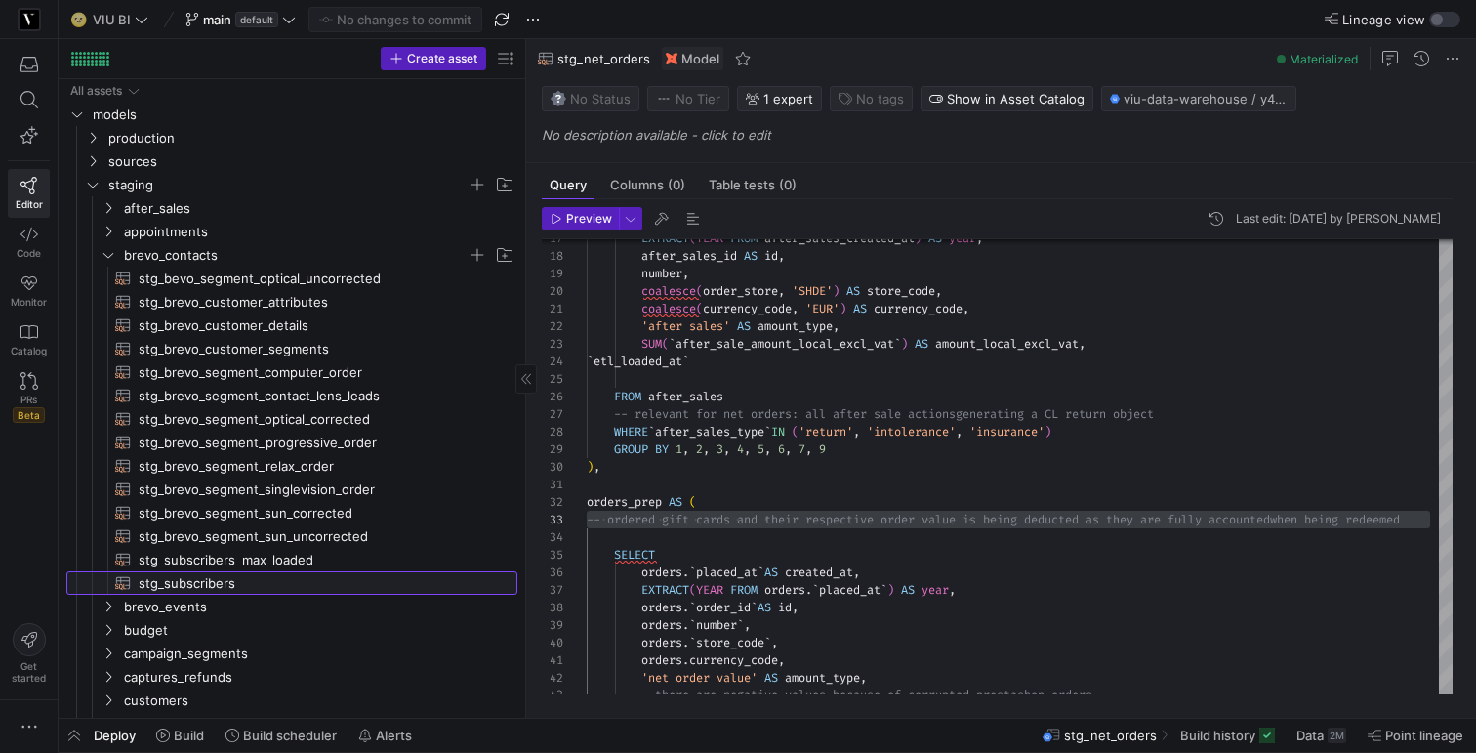
click at [225, 585] on span "stg_subscribers​​​​​​​​​​" at bounding box center [317, 583] width 356 height 22
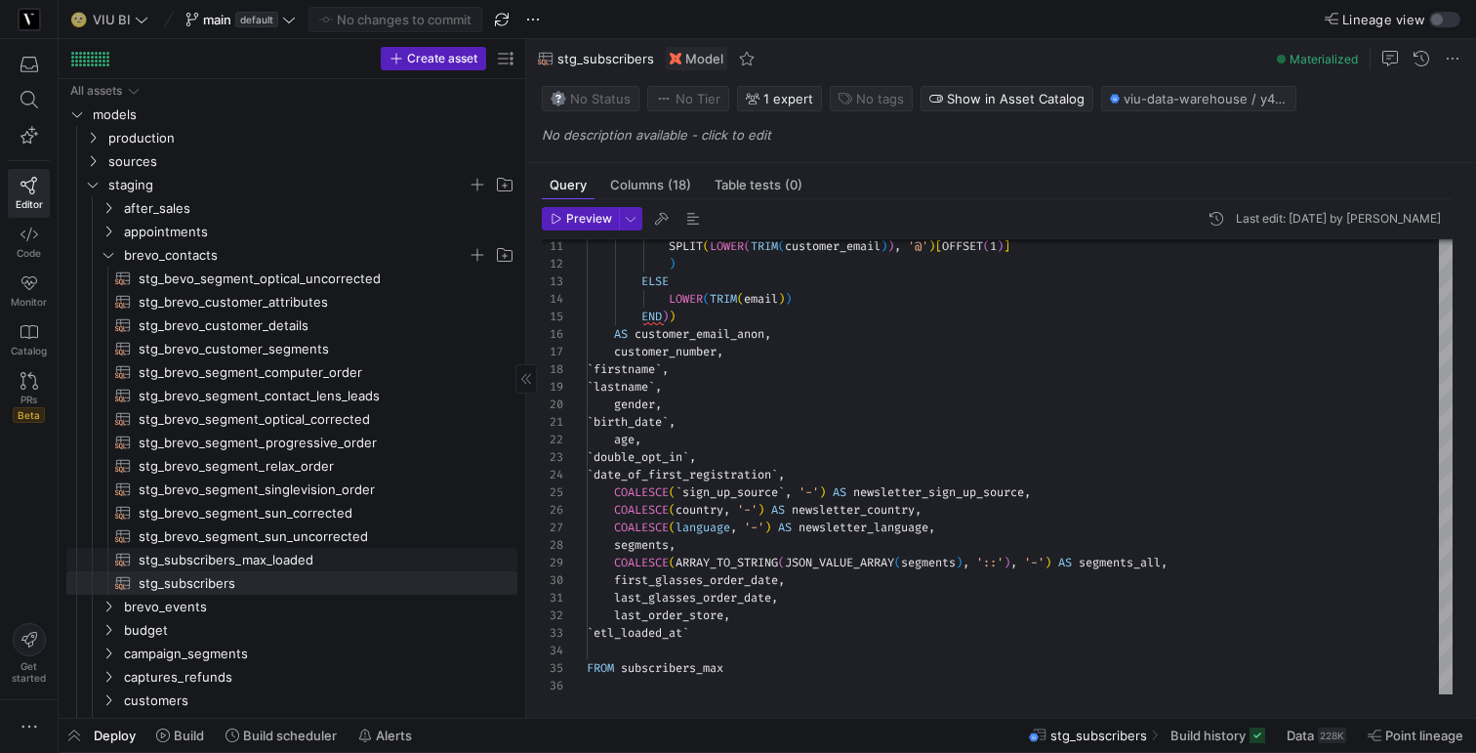
click at [252, 560] on span "stg_subscribers_max_loaded​​​​​​​​​​" at bounding box center [317, 560] width 356 height 22
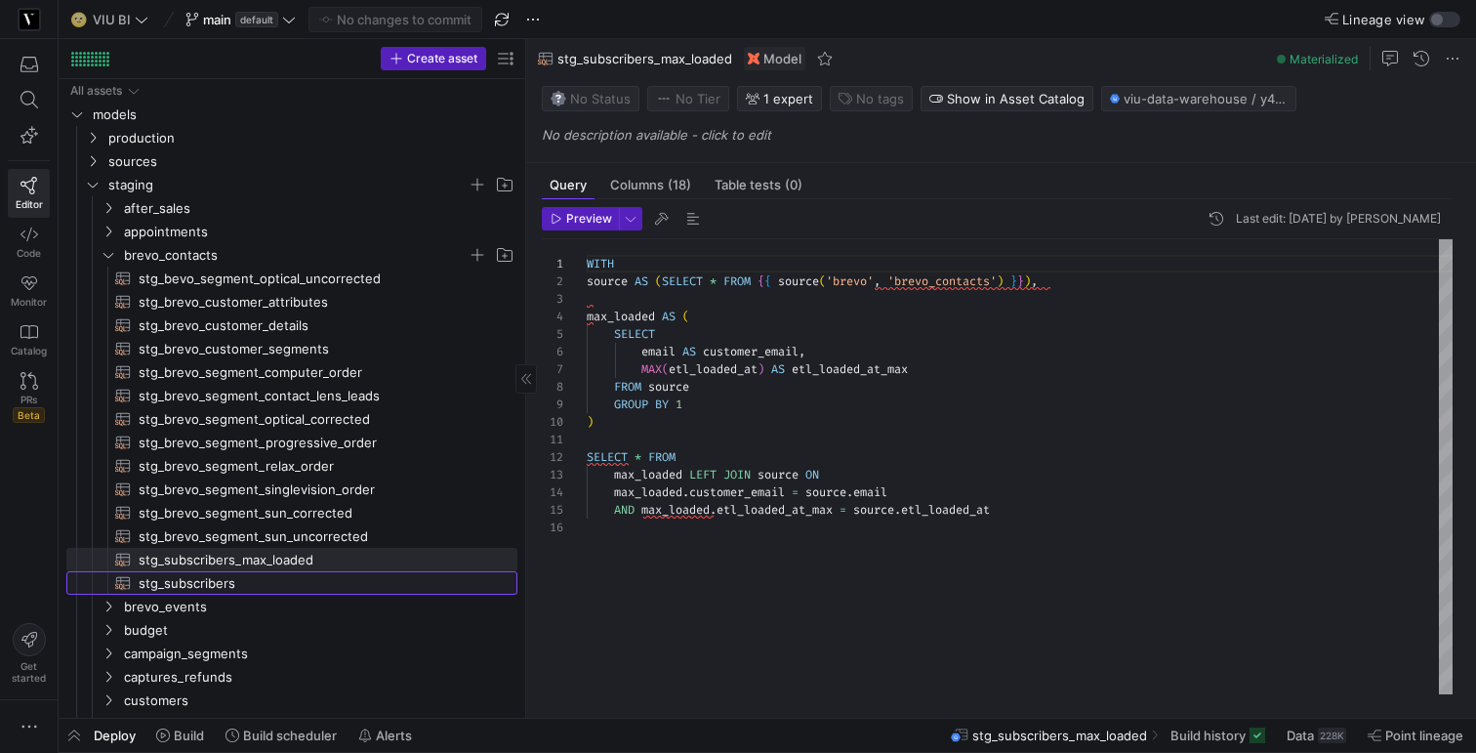
click at [244, 580] on span "stg_subscribers​​​​​​​​​​" at bounding box center [317, 583] width 356 height 22
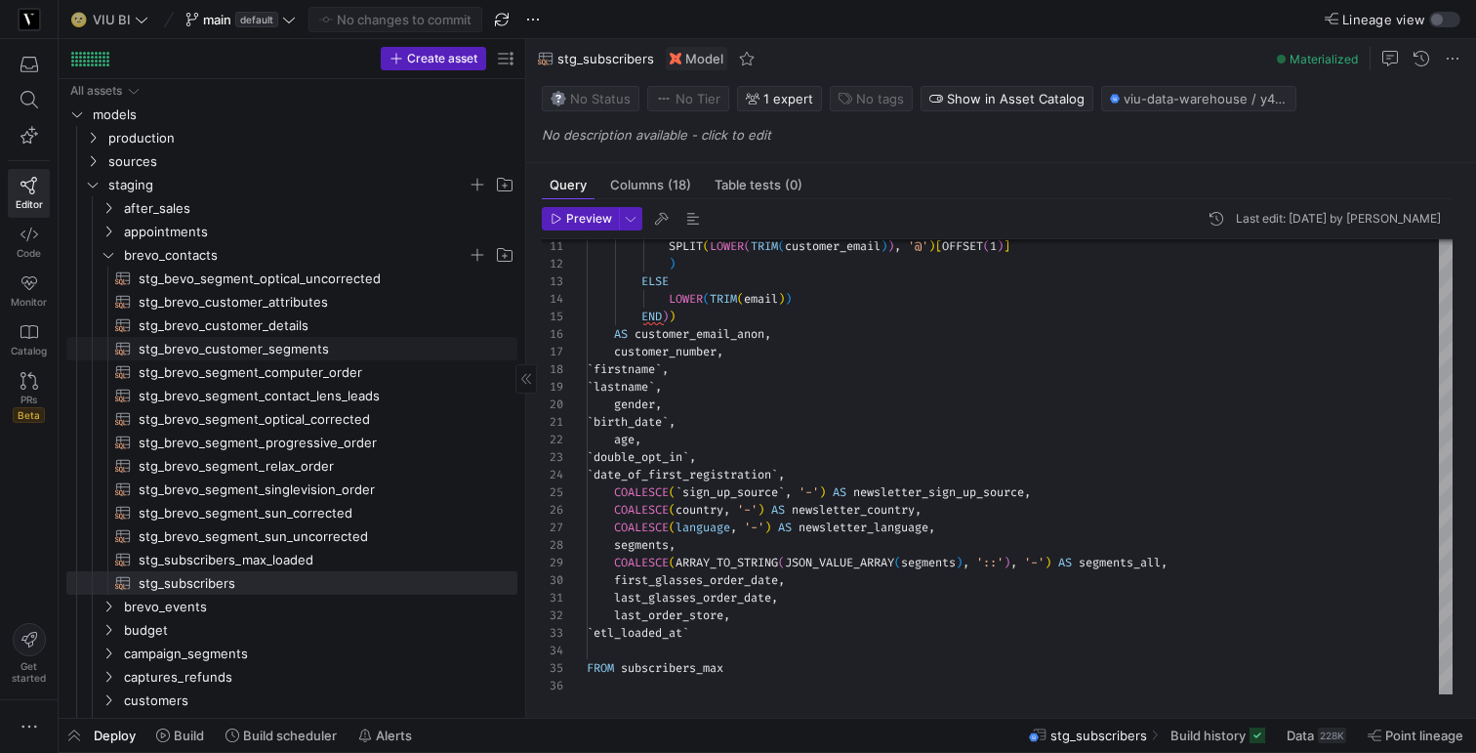
click at [268, 348] on span "stg_brevo_customer_segments​​​​​​​​​​" at bounding box center [317, 349] width 356 height 22
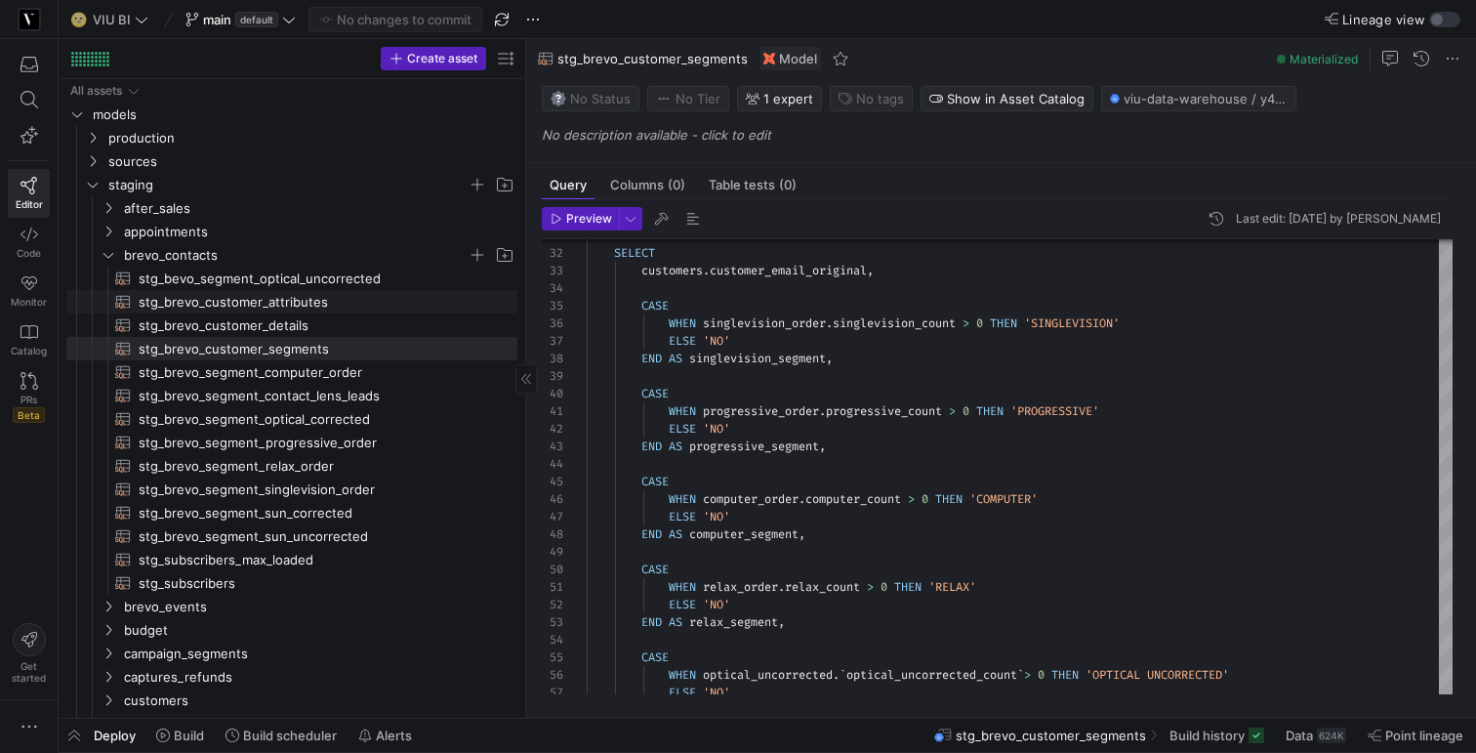
click at [285, 304] on span "stg_brevo_customer_attributes​​​​​​​​​​" at bounding box center [317, 302] width 356 height 22
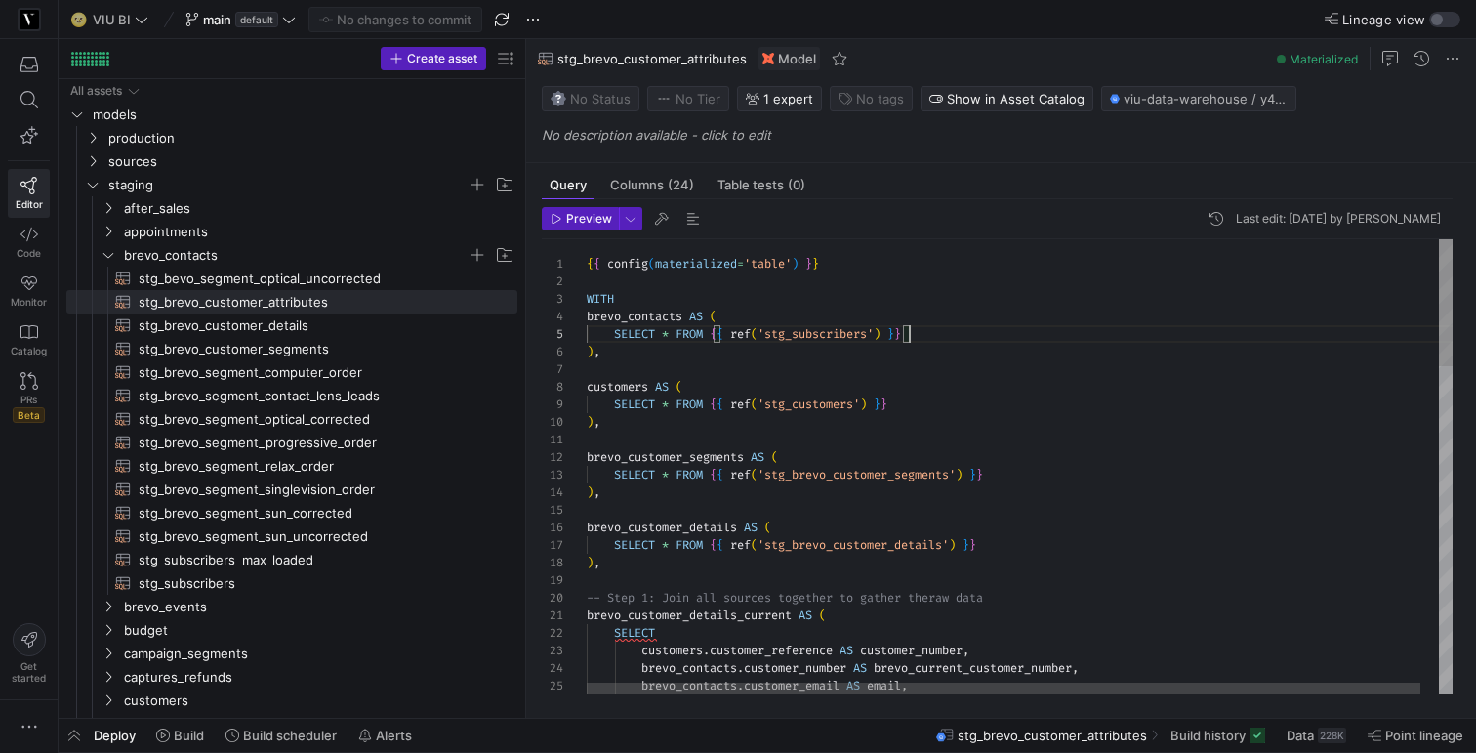
scroll to position [35, 0]
drag, startPoint x: 934, startPoint y: 334, endPoint x: 554, endPoint y: 299, distance: 381.4
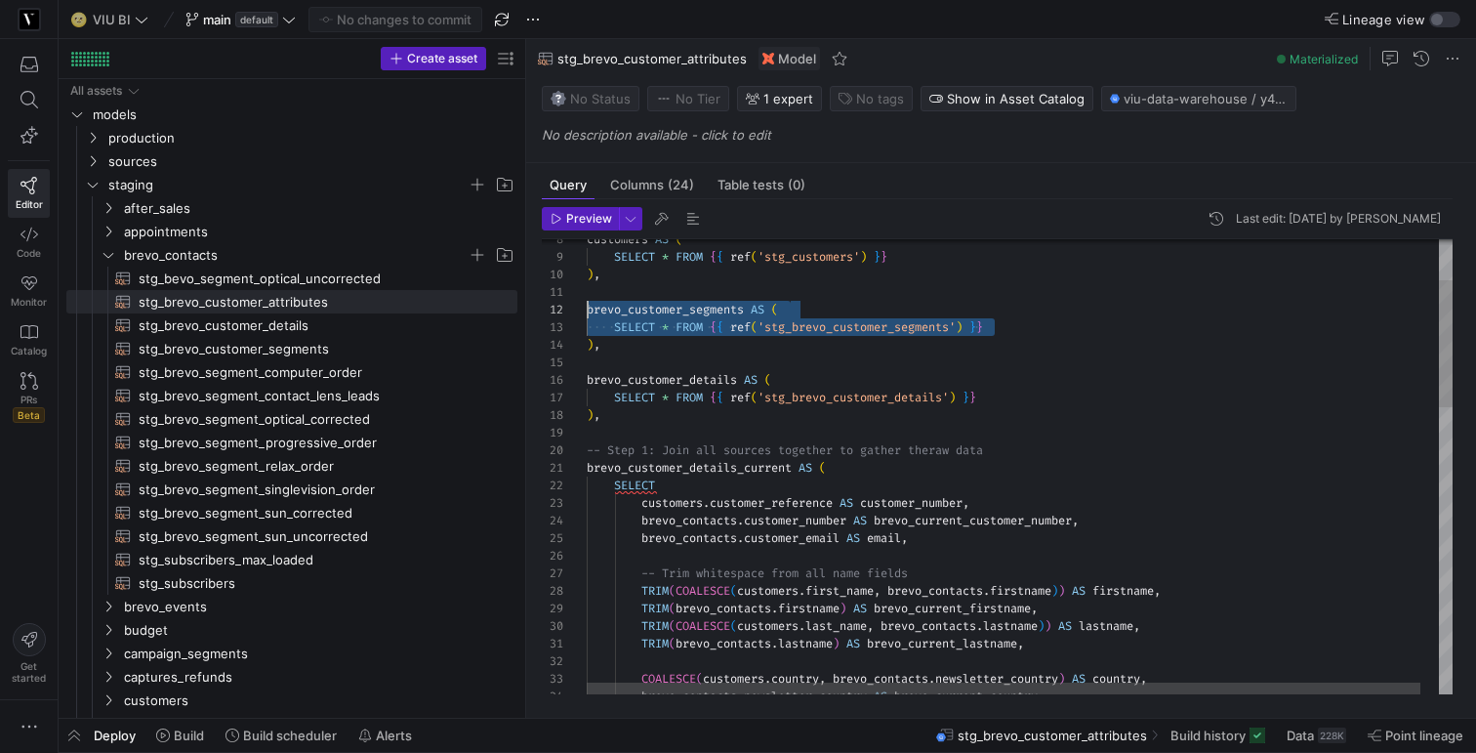
scroll to position [18, 0]
drag, startPoint x: 1021, startPoint y: 327, endPoint x: 553, endPoint y: 305, distance: 468.1
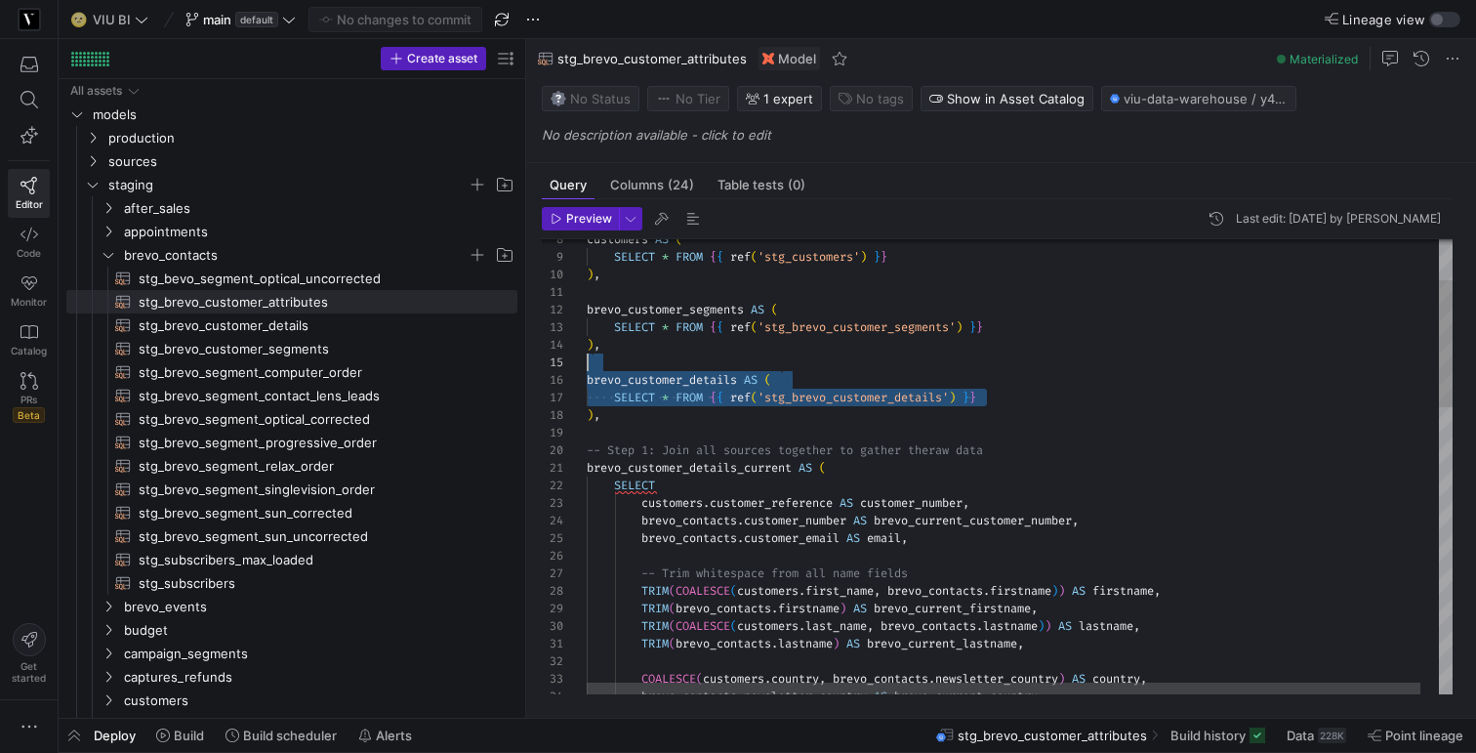
scroll to position [70, 0]
drag, startPoint x: 1003, startPoint y: 391, endPoint x: 582, endPoint y: 361, distance: 421.8
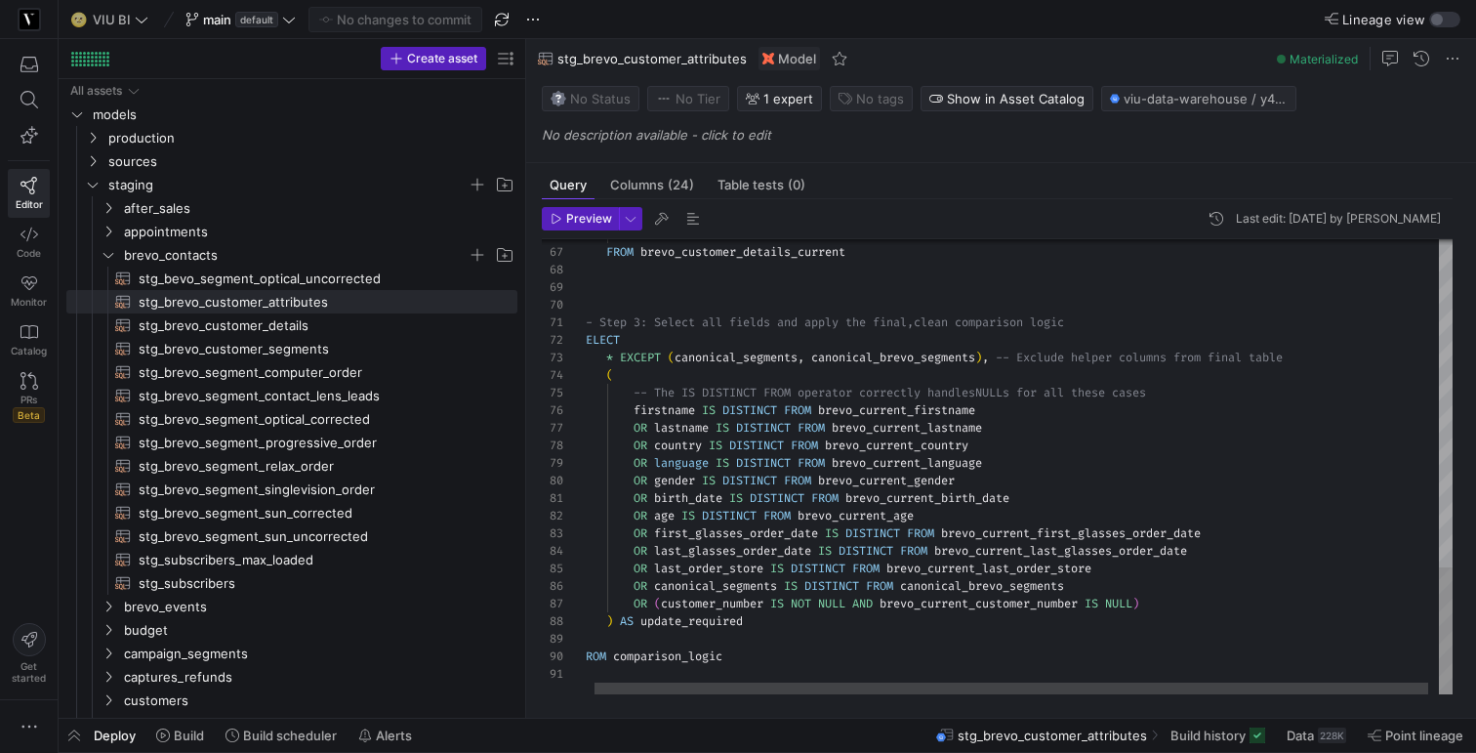
scroll to position [53, 35]
drag, startPoint x: 1001, startPoint y: 415, endPoint x: 630, endPoint y: 420, distance: 371.0
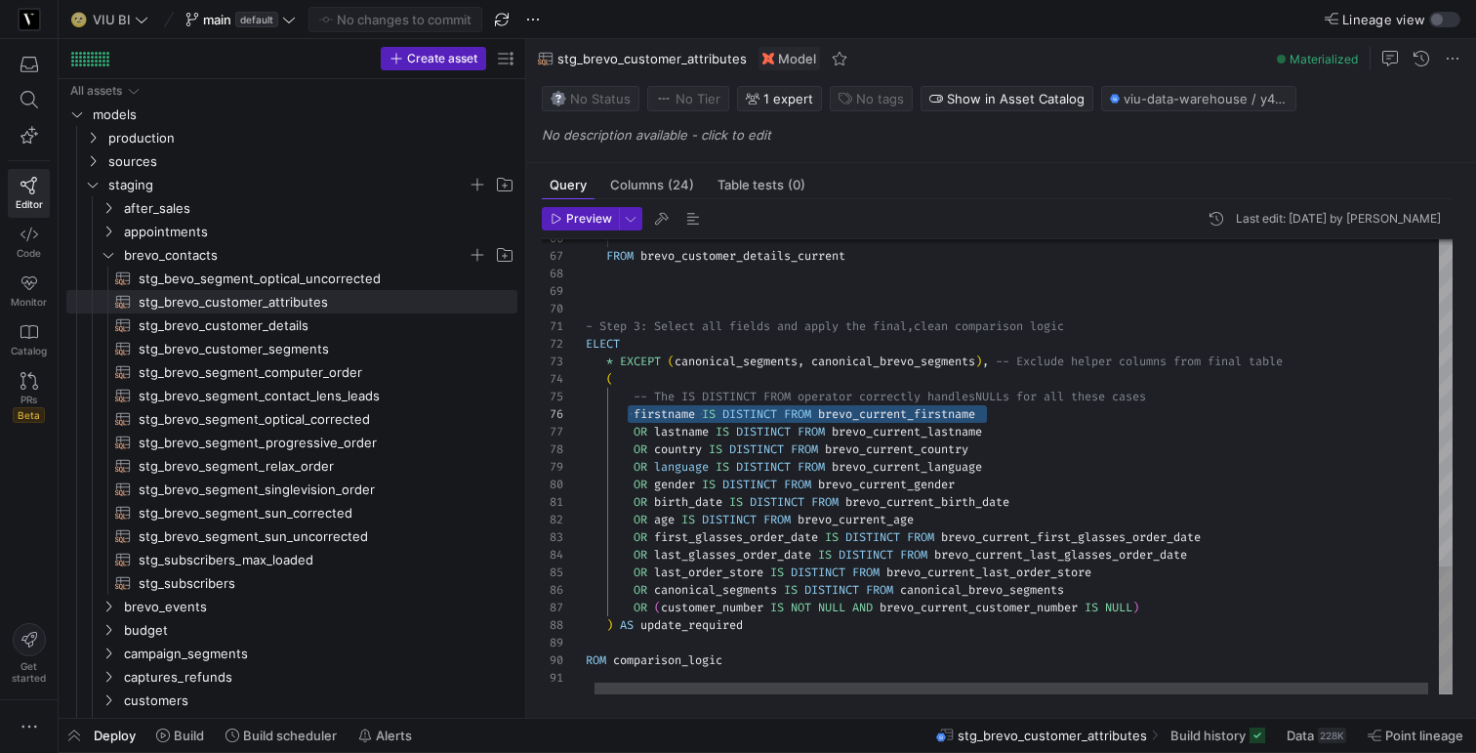
scroll to position [105, 415]
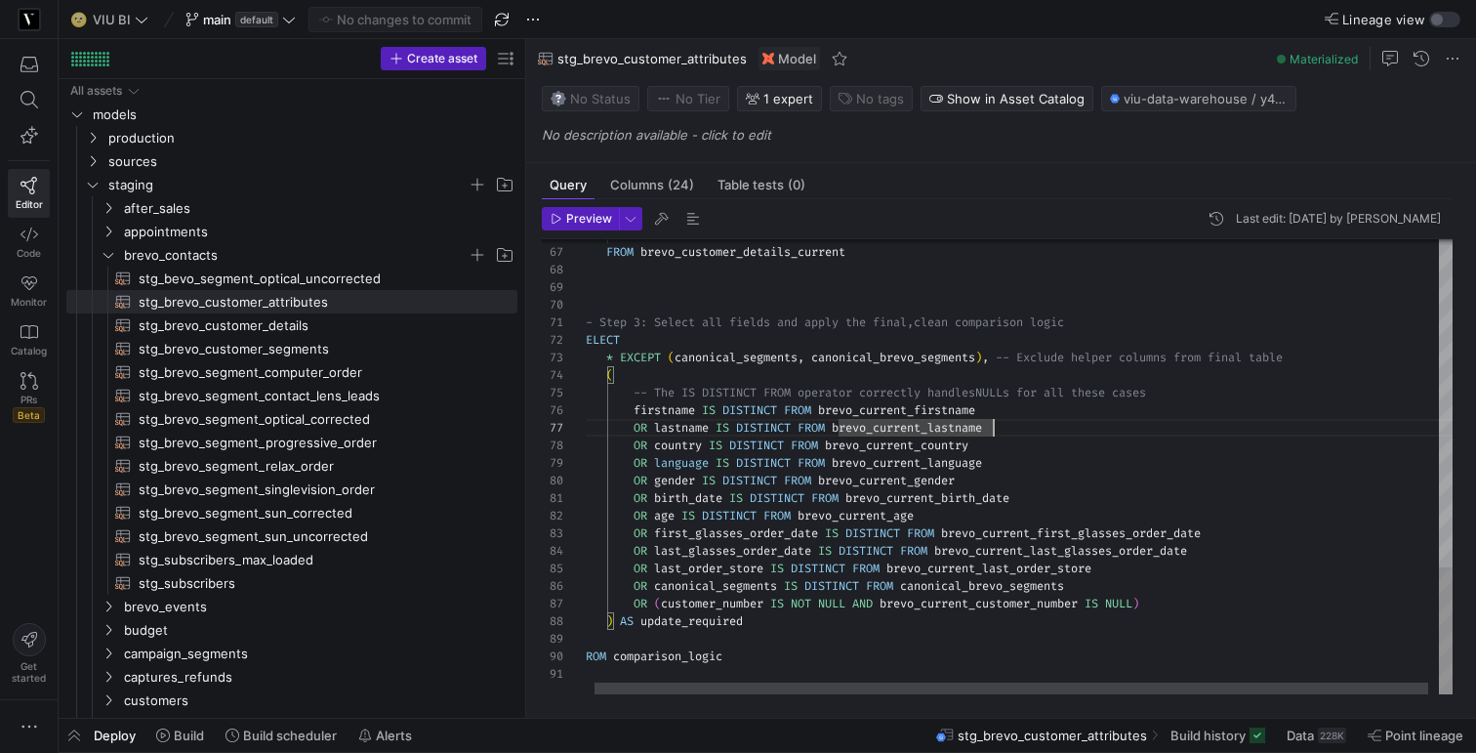
drag, startPoint x: 635, startPoint y: 409, endPoint x: 1034, endPoint y: 406, distance: 399.3
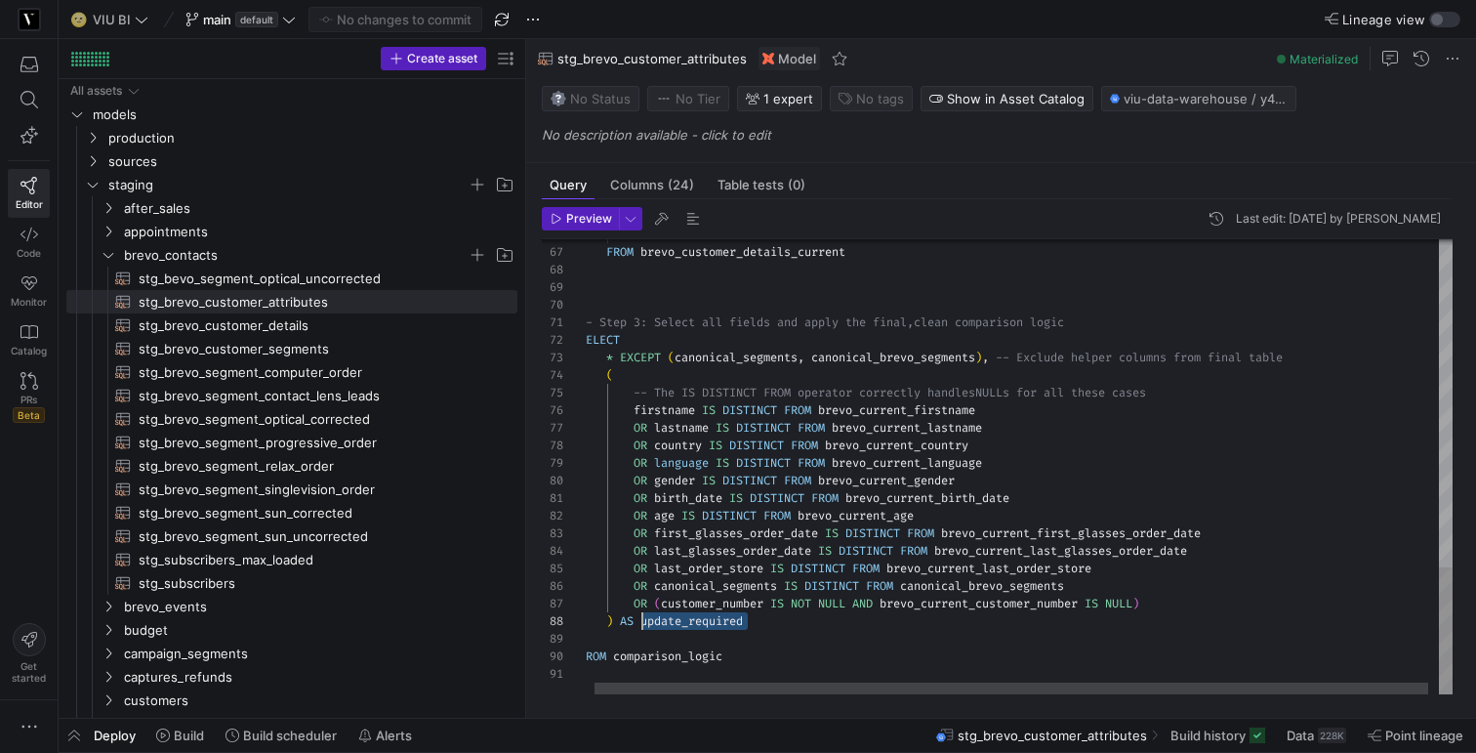
drag, startPoint x: 766, startPoint y: 618, endPoint x: 638, endPoint y: 618, distance: 127.9
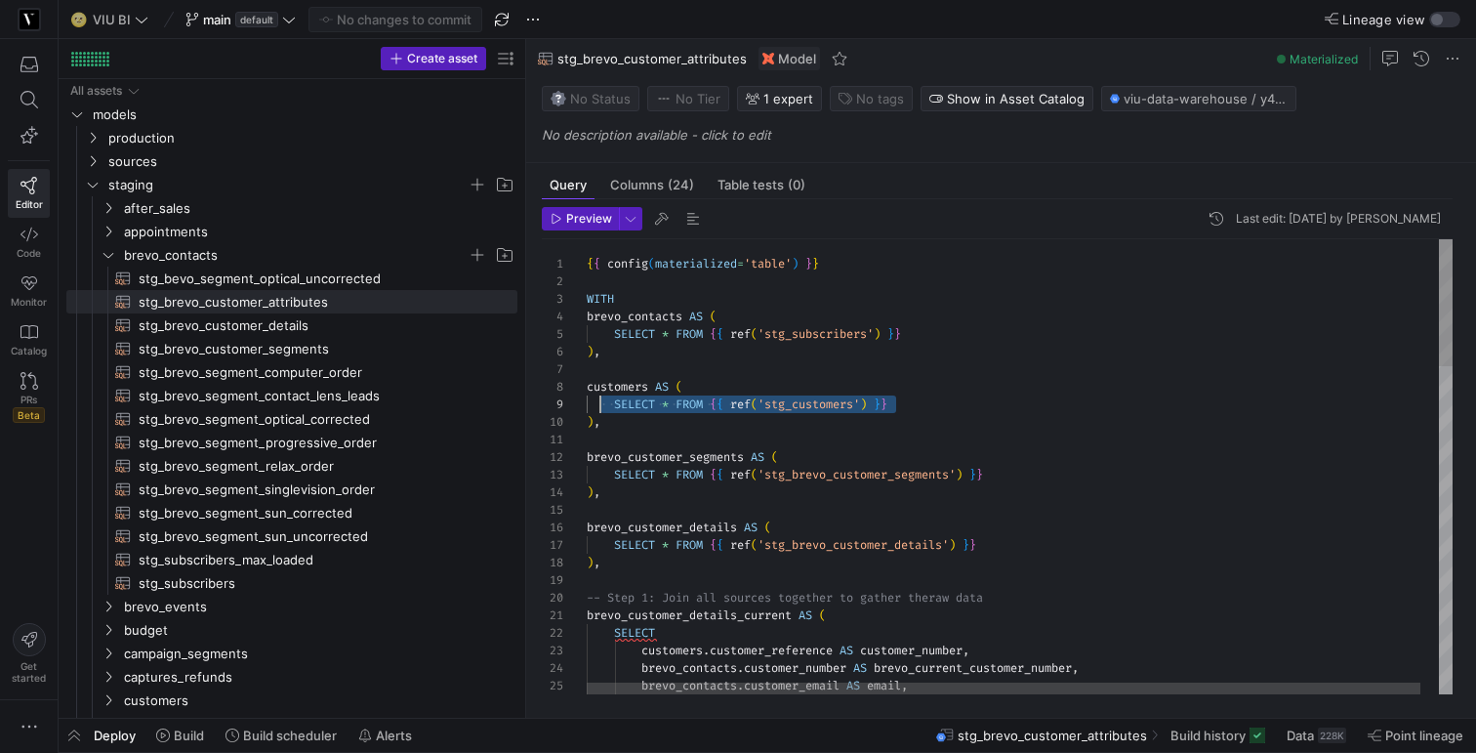
scroll to position [123, 0]
drag, startPoint x: 921, startPoint y: 404, endPoint x: 584, endPoint y: 381, distance: 337.6
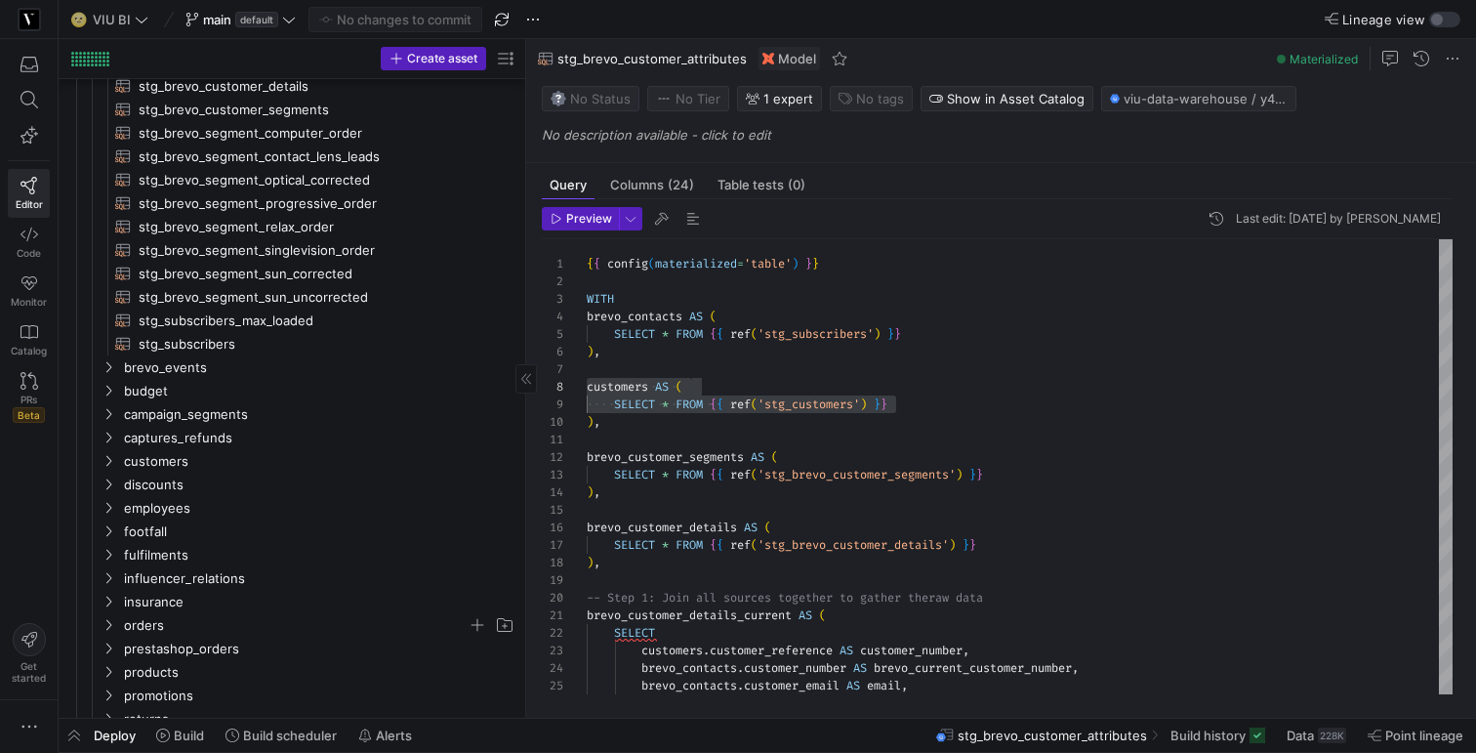
scroll to position [245, 0]
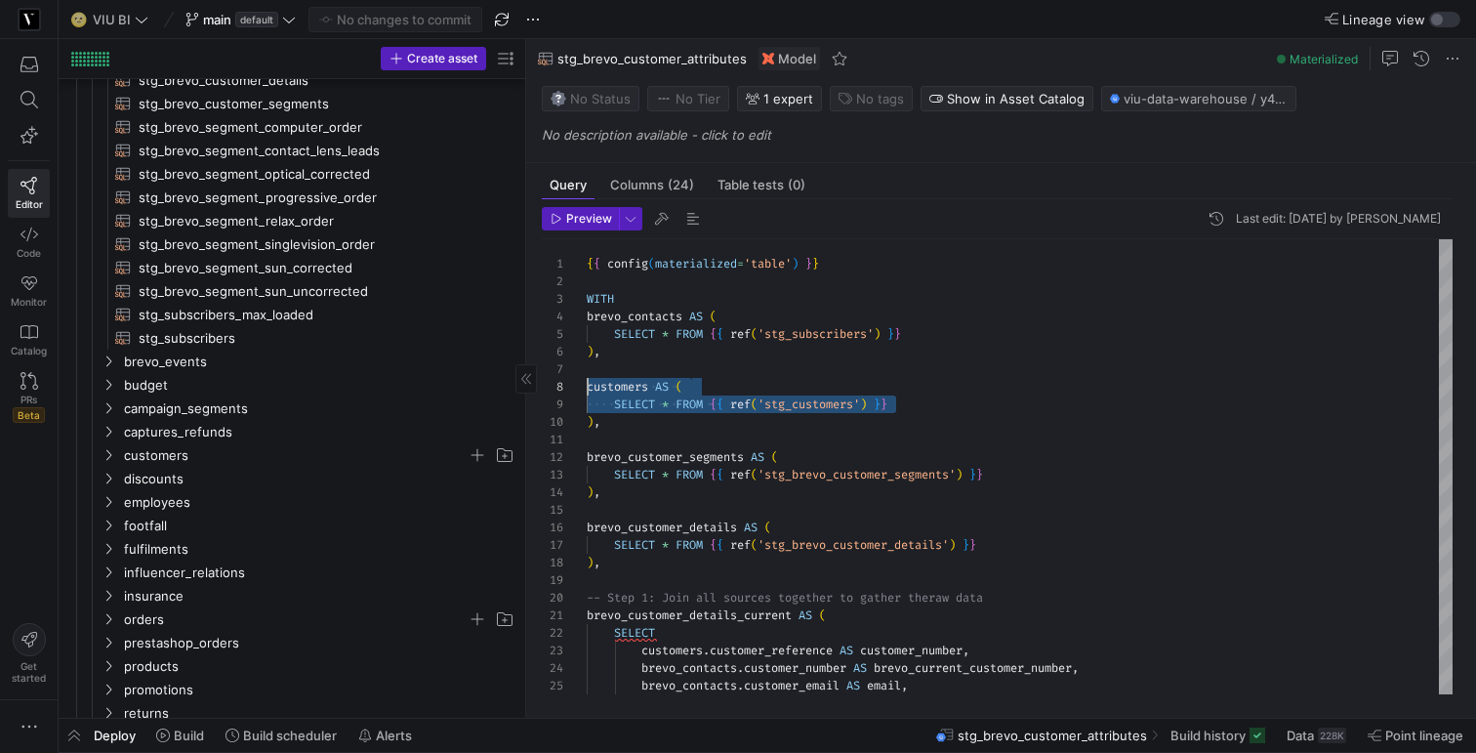
click at [110, 458] on icon "Press SPACE to select this row." at bounding box center [109, 455] width 14 height 12
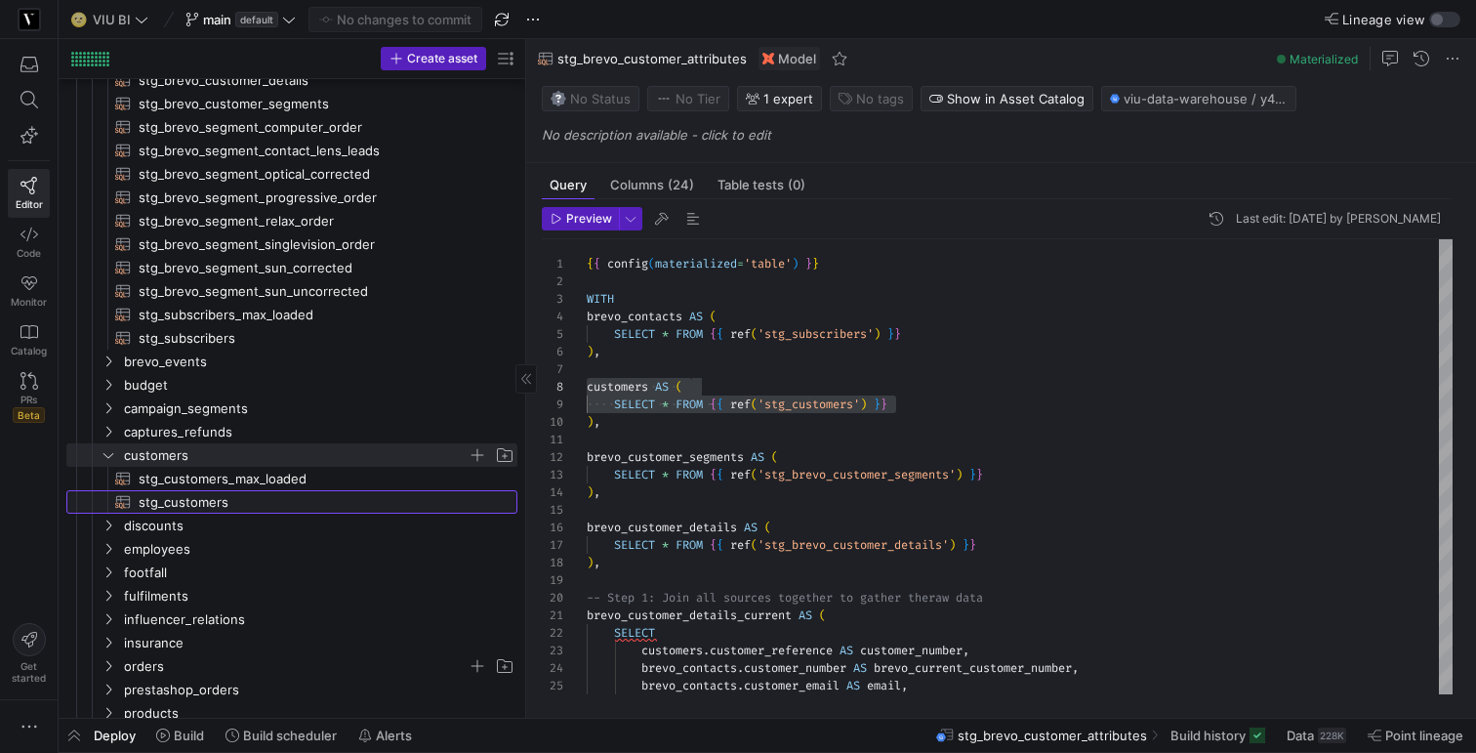
click at [202, 501] on span "stg_customers​​​​​​​​​​" at bounding box center [317, 502] width 356 height 22
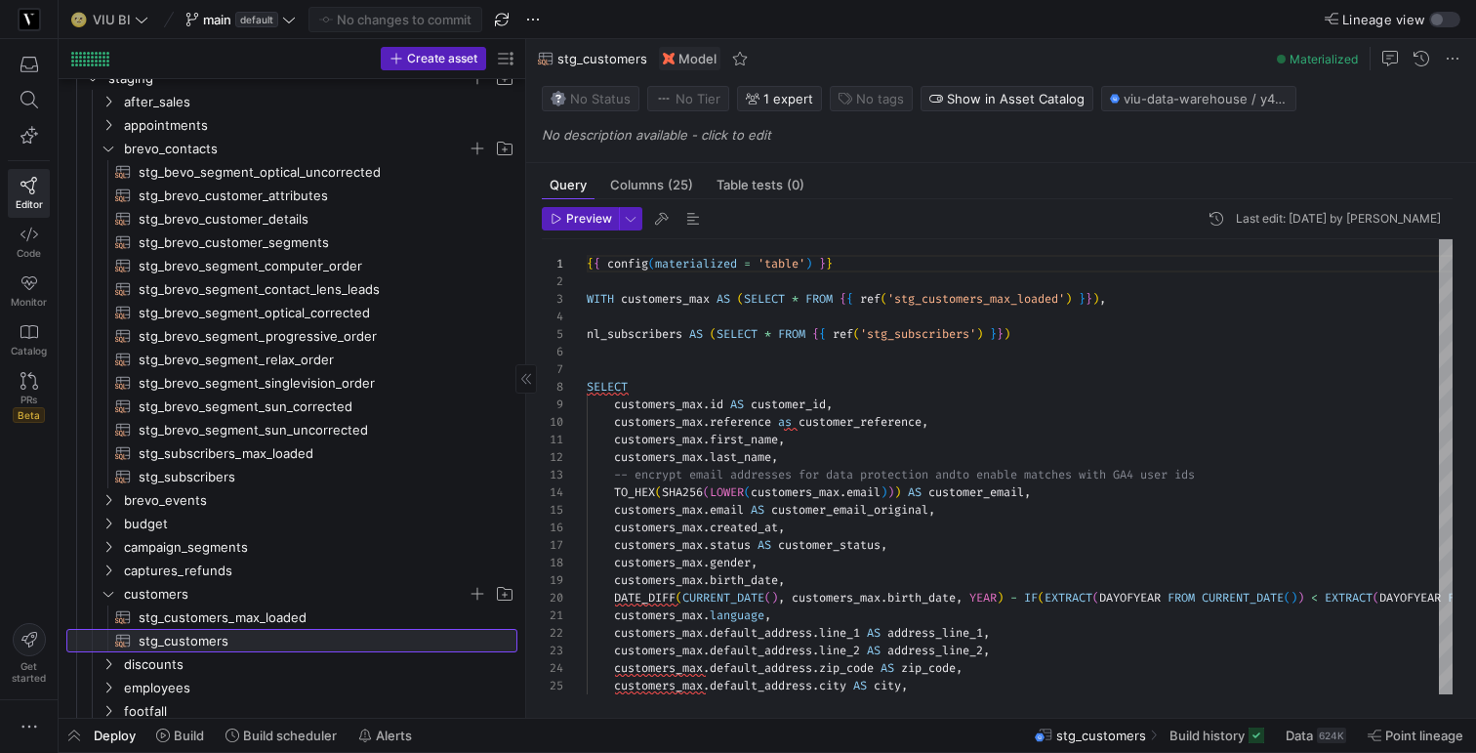
scroll to position [92, 0]
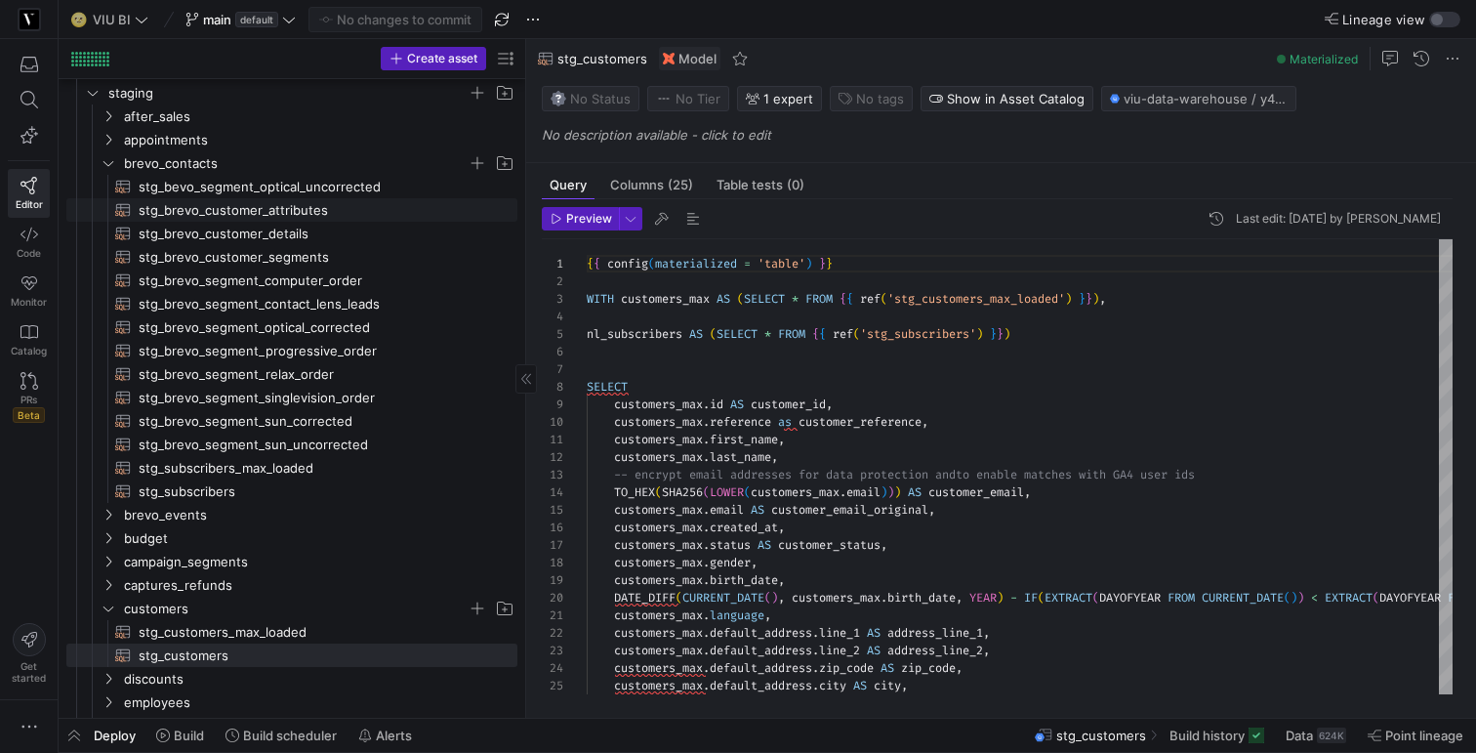
click at [236, 201] on span "stg_brevo_customer_attributes​​​​​​​​​​" at bounding box center [317, 210] width 356 height 22
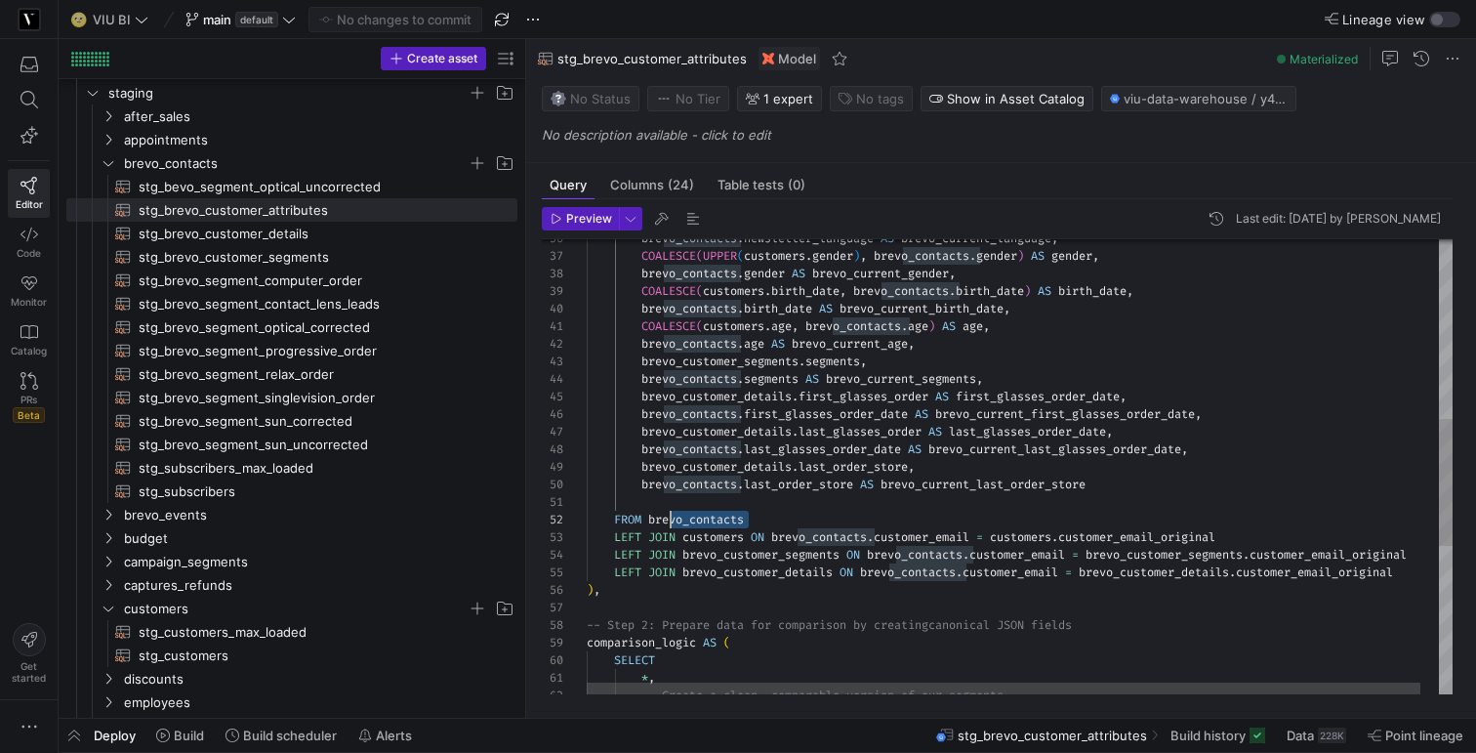
scroll to position [18, 77]
drag, startPoint x: 760, startPoint y: 515, endPoint x: 662, endPoint y: 515, distance: 98.6
click at [662, 515] on div "brevo_contacts . newsletter_language AS brevo_current_language , COALESCE ( UPP…" at bounding box center [1029, 412] width 884 height 1626
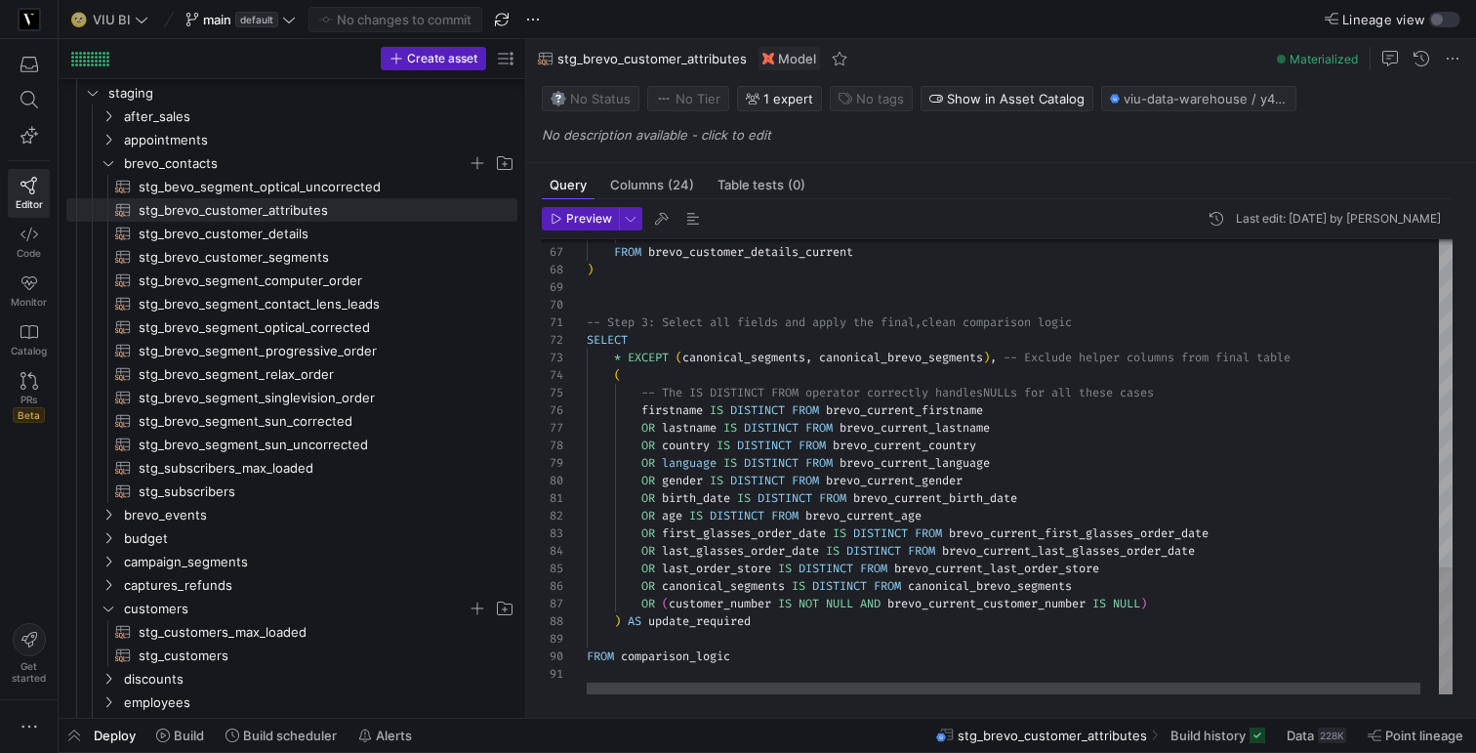
type textarea "OR birth_date IS DISTINCT FROM brevo_current_birth_date OR age IS DISTINCT FROM…"
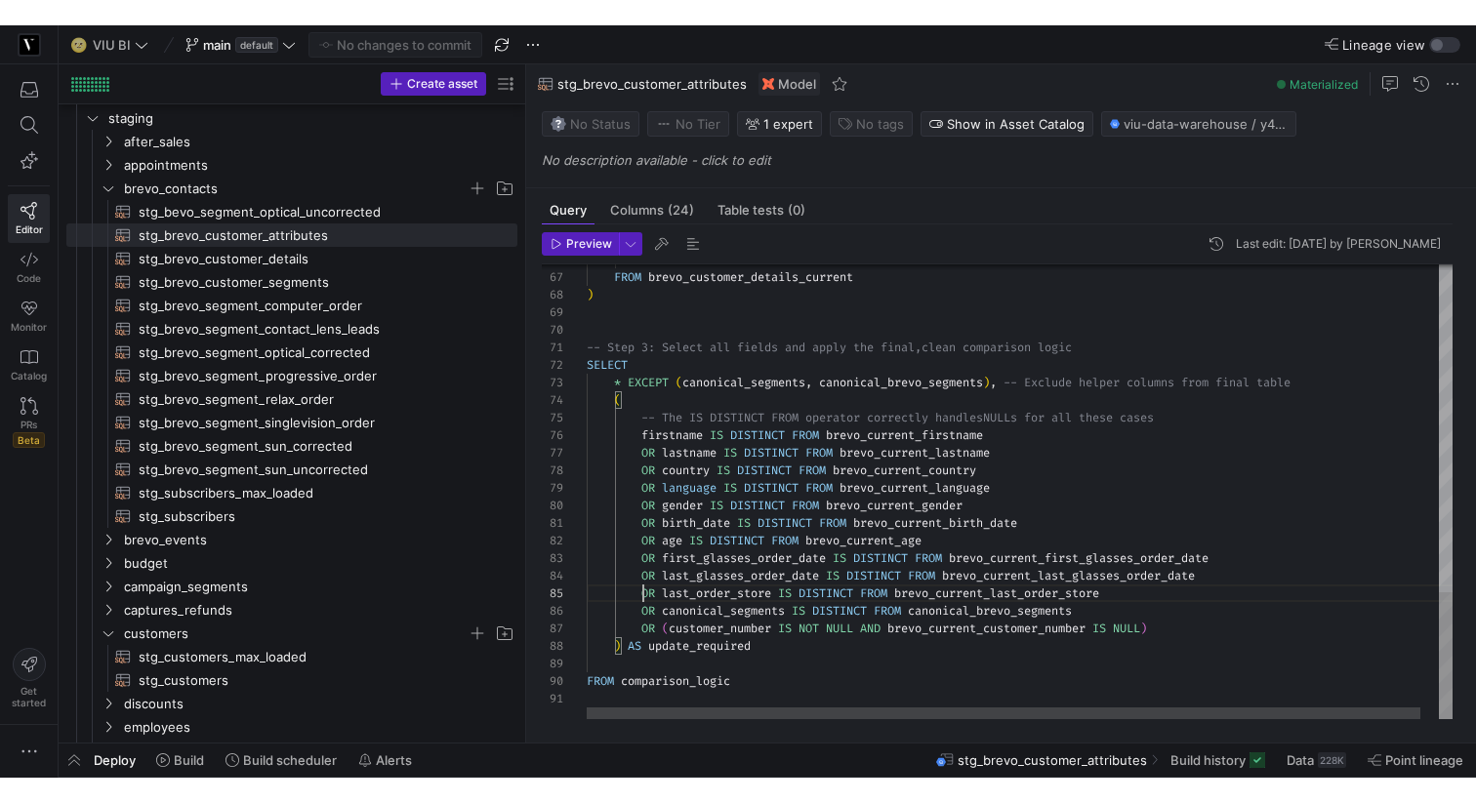
scroll to position [70, 527]
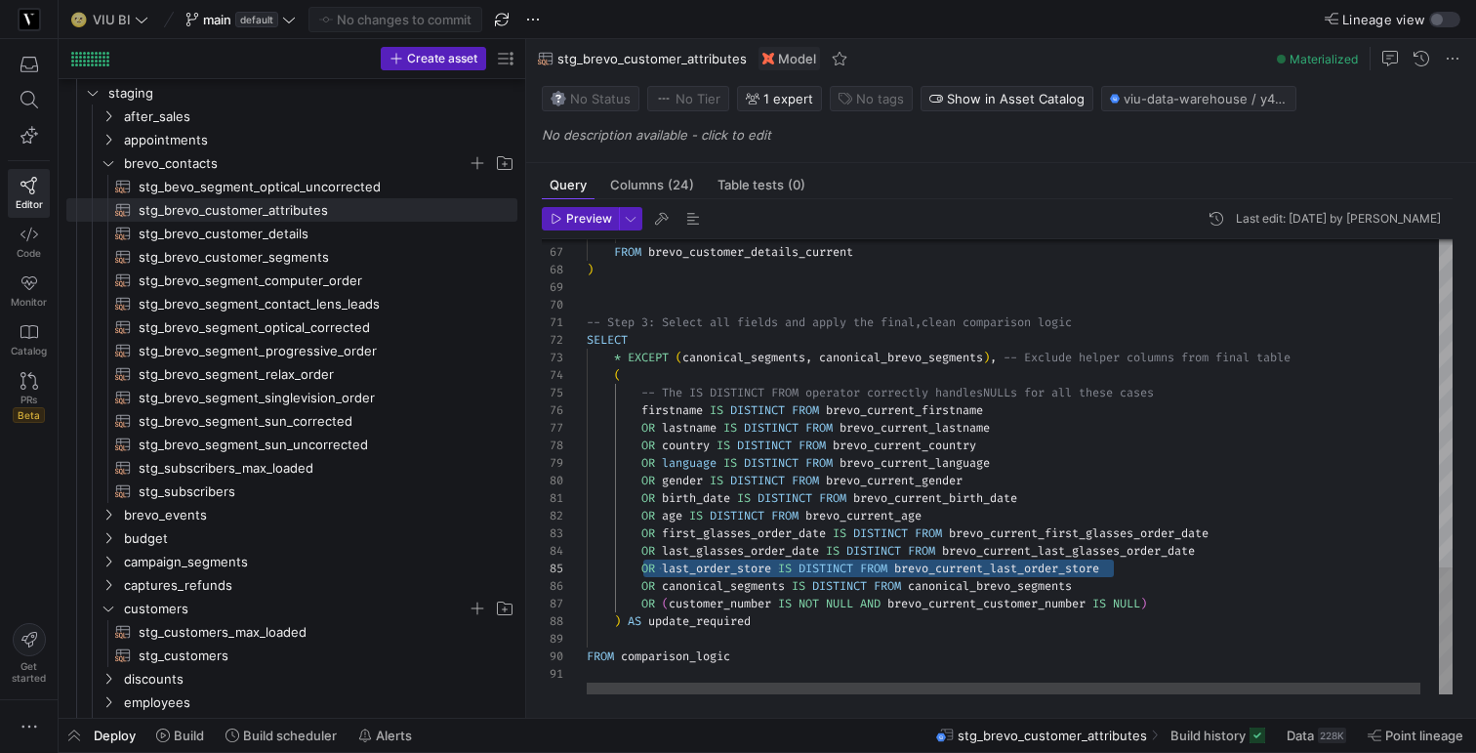
drag, startPoint x: 639, startPoint y: 573, endPoint x: 1154, endPoint y: 572, distance: 514.5
